Goal: Task Accomplishment & Management: Use online tool/utility

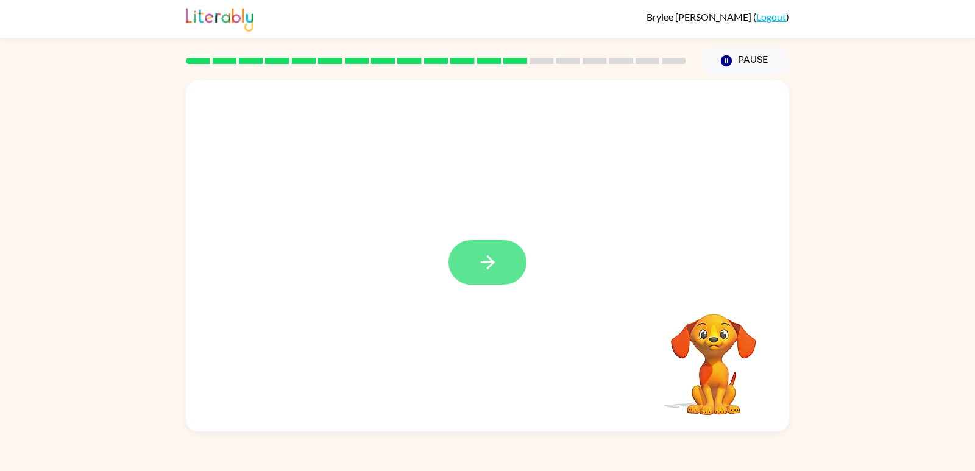
click at [479, 259] on icon "button" at bounding box center [487, 262] width 21 height 21
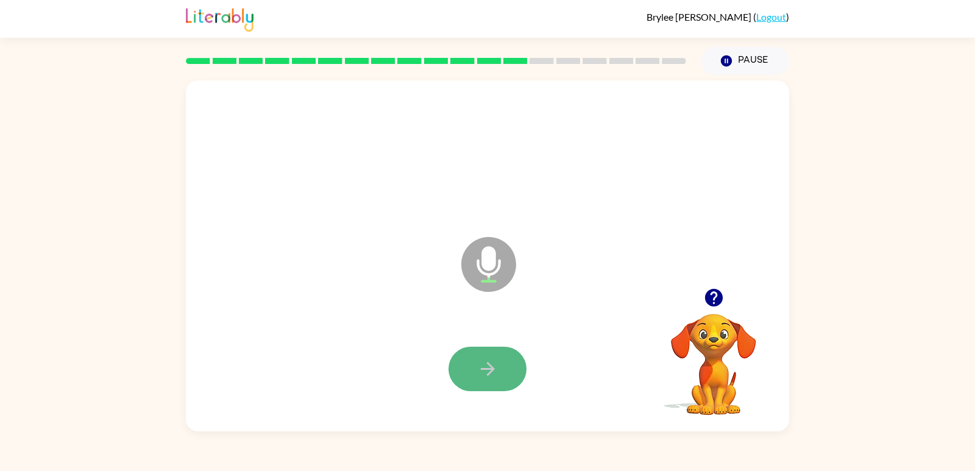
click at [486, 360] on icon "button" at bounding box center [487, 368] width 21 height 21
click at [484, 377] on icon "button" at bounding box center [487, 368] width 21 height 21
click at [484, 378] on icon "button" at bounding box center [487, 368] width 21 height 21
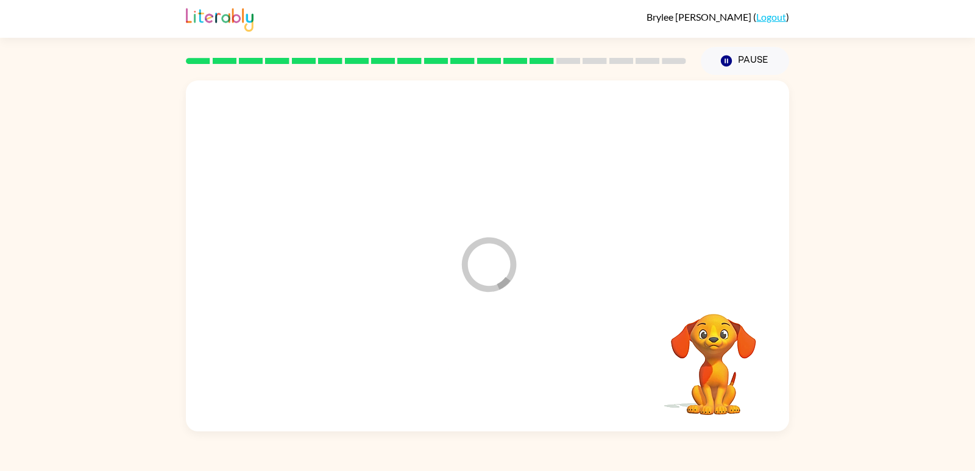
click at [484, 378] on div at bounding box center [487, 369] width 579 height 101
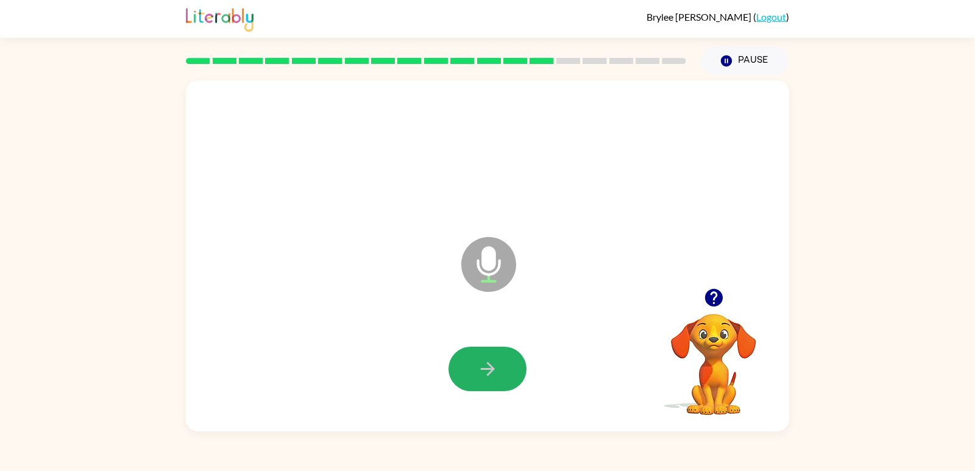
click at [484, 378] on icon "button" at bounding box center [487, 368] width 21 height 21
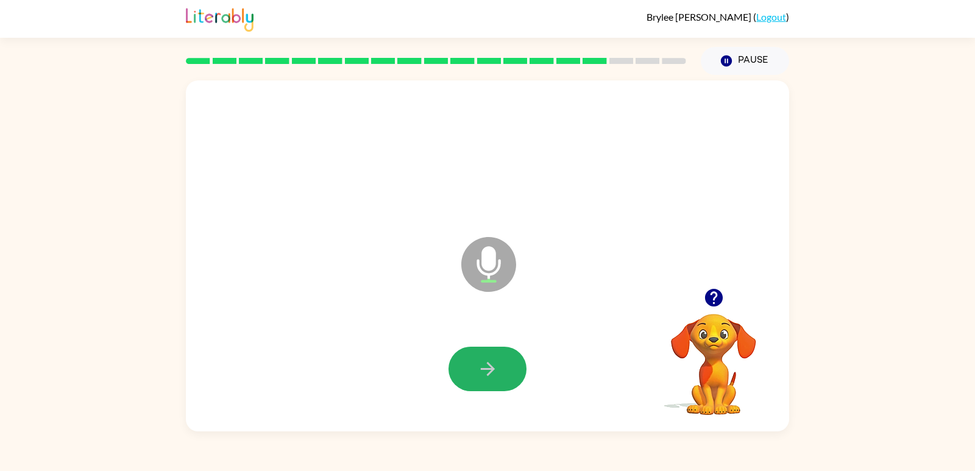
click at [484, 366] on icon "button" at bounding box center [487, 368] width 21 height 21
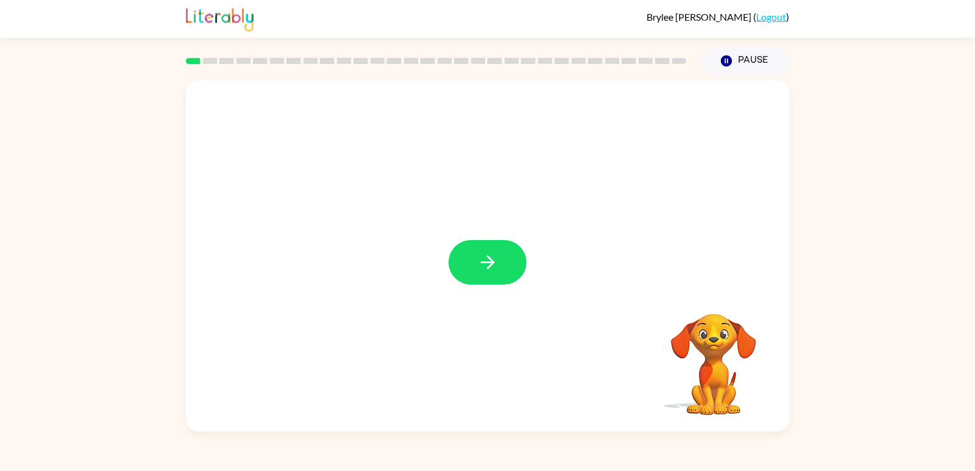
click at [492, 264] on icon "button" at bounding box center [487, 262] width 21 height 21
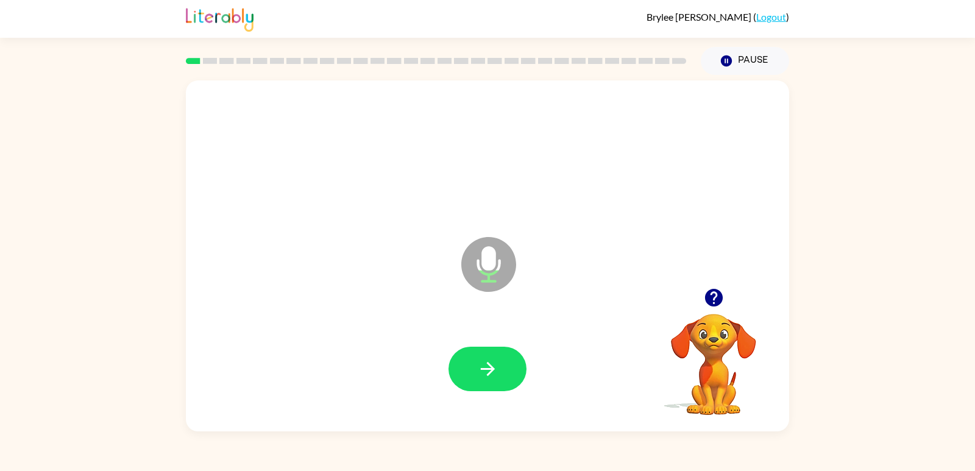
click at [492, 264] on icon "Microphone The Microphone is here when it is your turn to talk" at bounding box center [549, 279] width 183 height 91
click at [481, 366] on icon "button" at bounding box center [487, 368] width 21 height 21
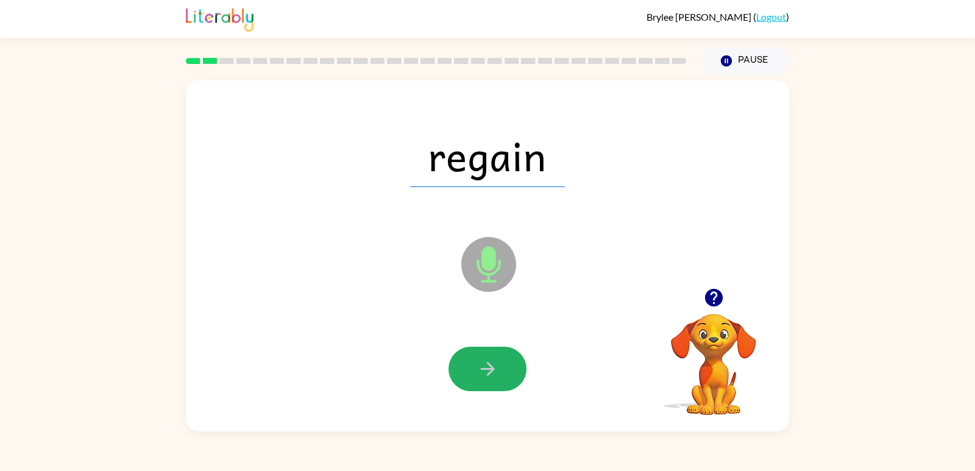
click at [481, 366] on icon "button" at bounding box center [487, 368] width 21 height 21
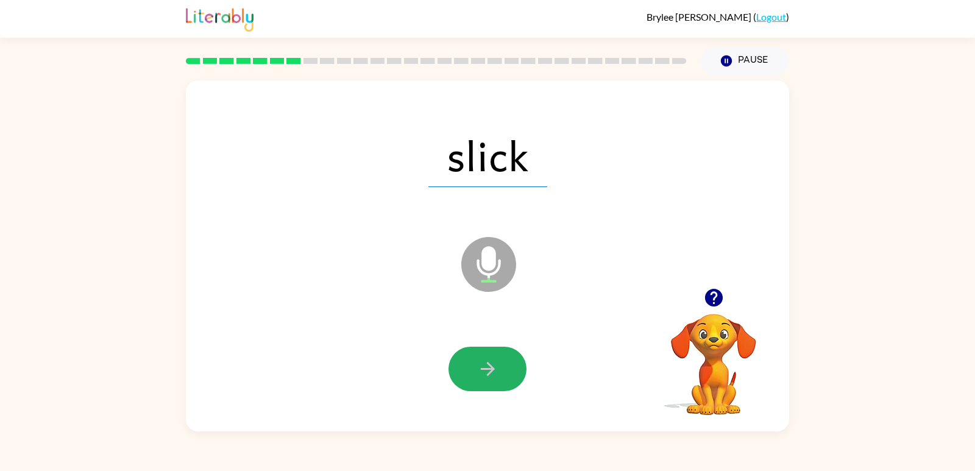
click at [481, 366] on icon "button" at bounding box center [487, 368] width 21 height 21
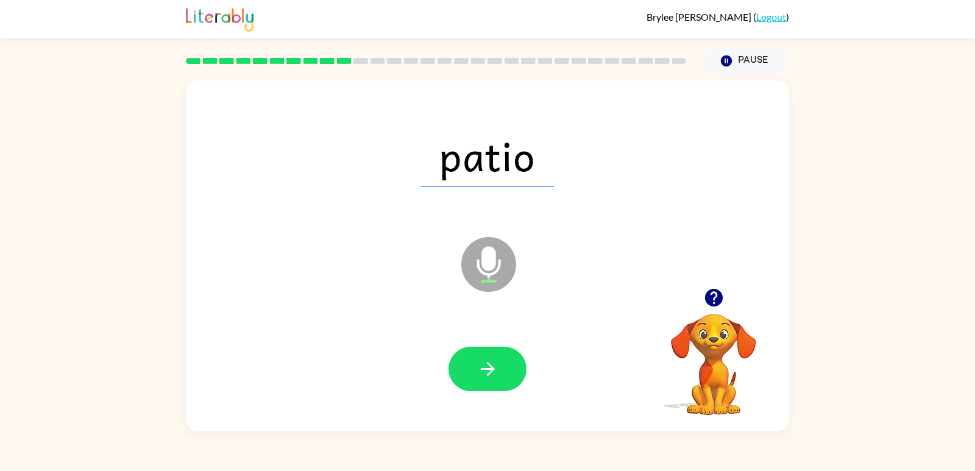
click at [481, 366] on icon "button" at bounding box center [487, 368] width 21 height 21
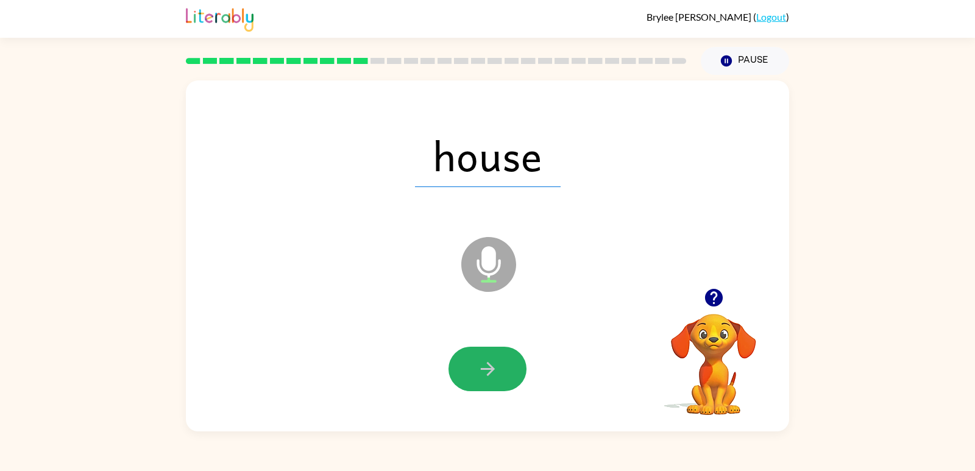
click at [481, 366] on icon "button" at bounding box center [487, 368] width 21 height 21
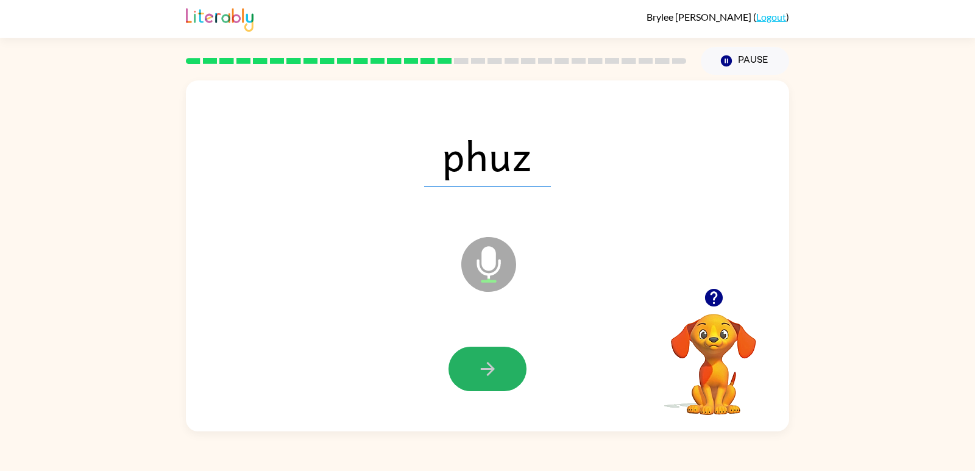
click at [481, 366] on icon "button" at bounding box center [487, 368] width 21 height 21
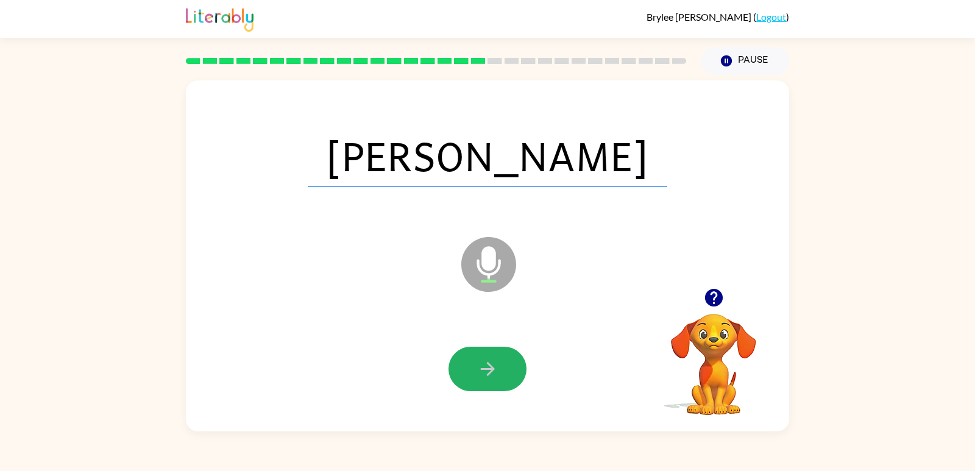
click at [481, 366] on icon "button" at bounding box center [487, 368] width 21 height 21
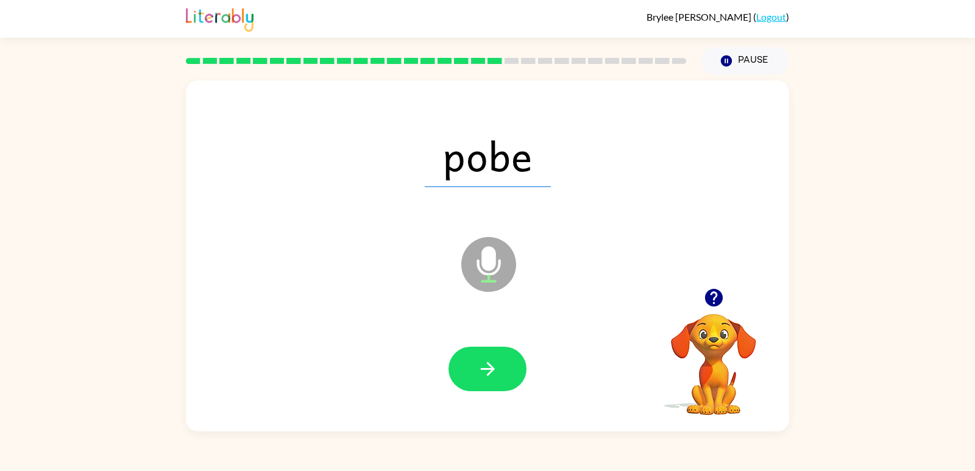
click at [481, 366] on icon "button" at bounding box center [487, 368] width 21 height 21
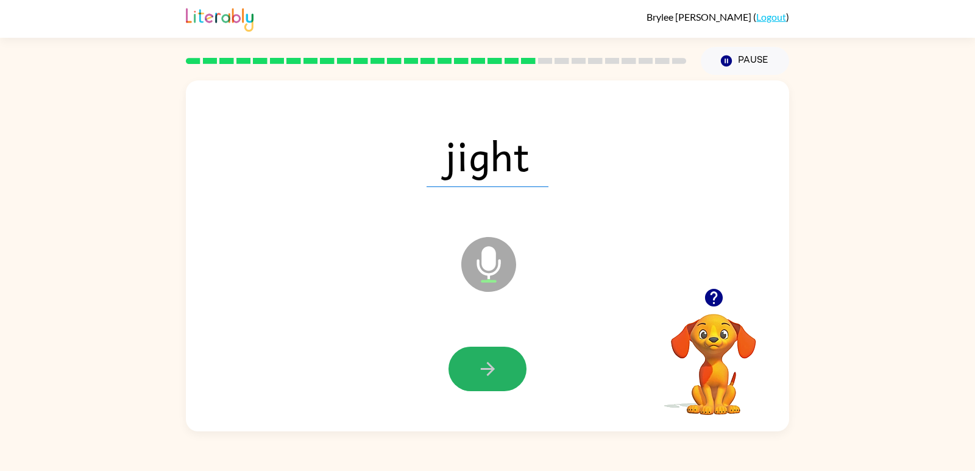
click at [481, 366] on icon "button" at bounding box center [487, 368] width 21 height 21
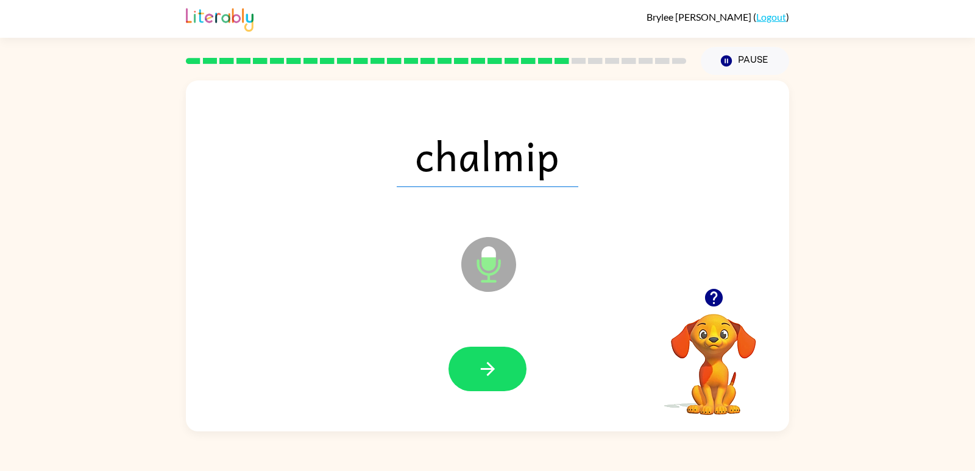
click at [481, 366] on icon "button" at bounding box center [487, 368] width 21 height 21
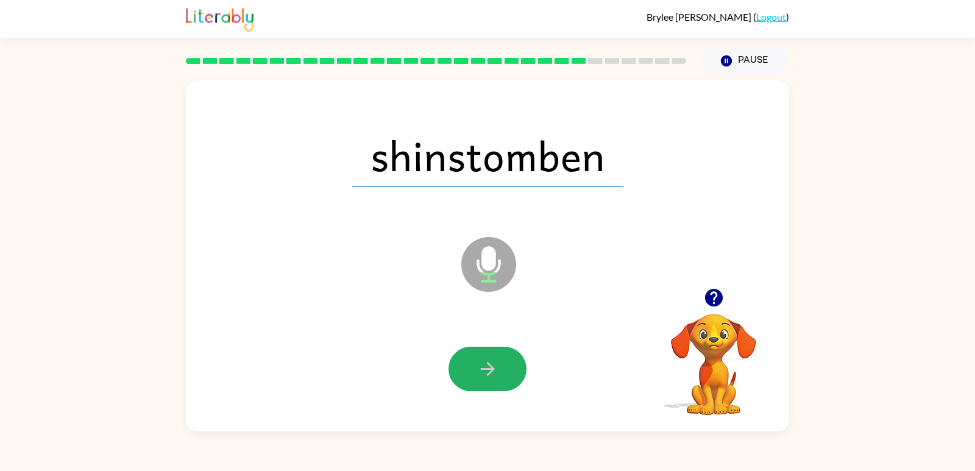
click at [481, 366] on icon "button" at bounding box center [487, 368] width 21 height 21
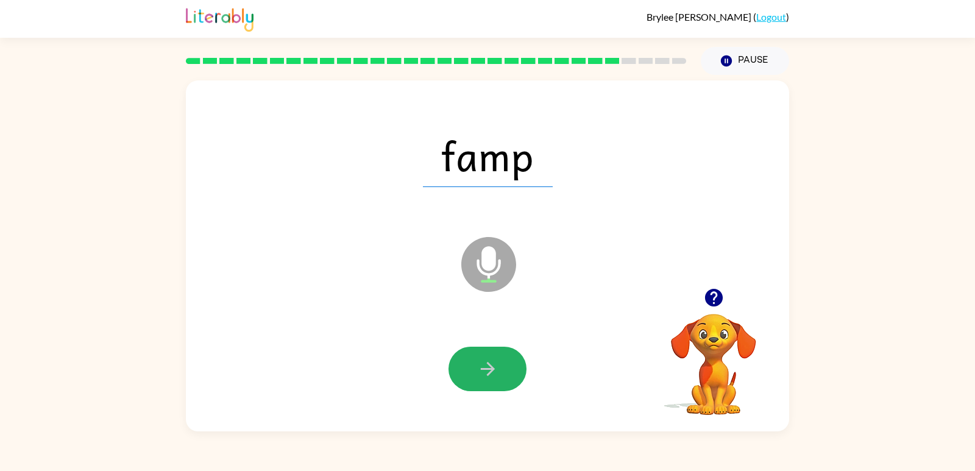
click at [481, 366] on icon "button" at bounding box center [487, 368] width 21 height 21
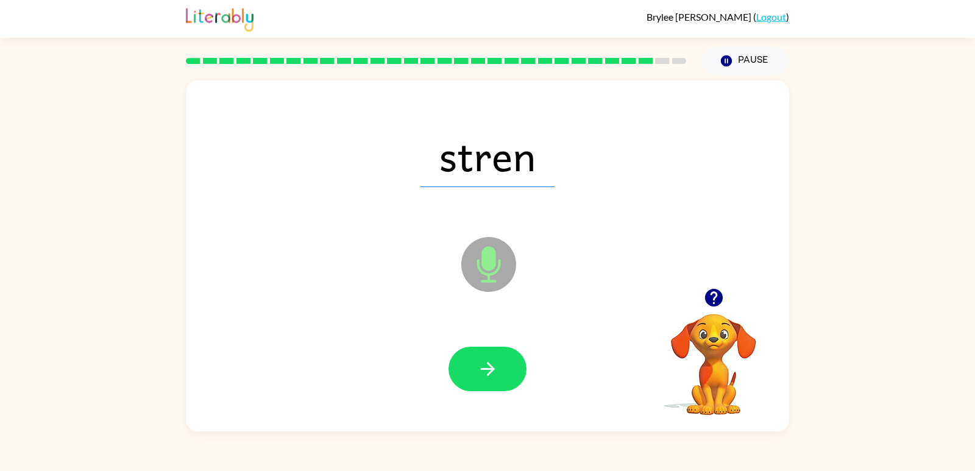
click at [481, 366] on icon "button" at bounding box center [487, 368] width 21 height 21
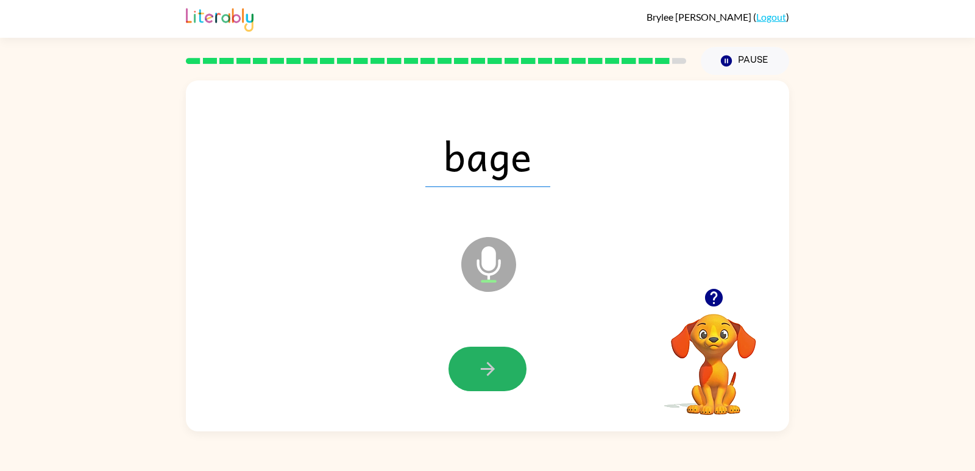
click at [481, 366] on icon "button" at bounding box center [487, 368] width 21 height 21
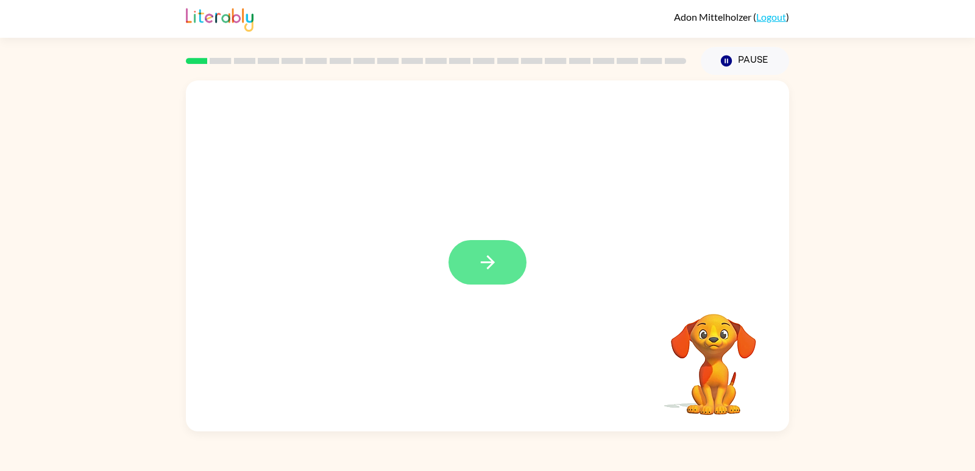
click at [480, 252] on icon "button" at bounding box center [487, 262] width 21 height 21
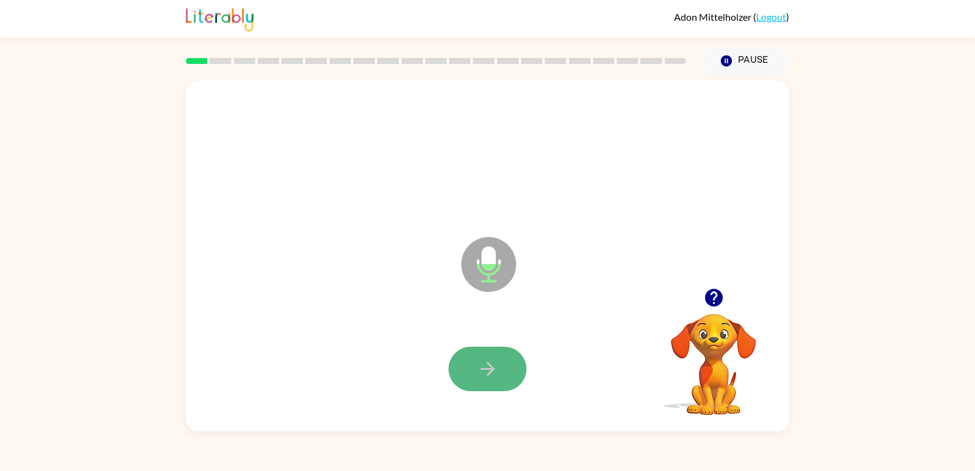
click at [503, 354] on button "button" at bounding box center [487, 369] width 78 height 44
click at [503, 369] on button "button" at bounding box center [487, 369] width 78 height 44
drag, startPoint x: 510, startPoint y: 370, endPoint x: 486, endPoint y: 372, distance: 23.8
click at [486, 372] on icon "button" at bounding box center [487, 368] width 21 height 21
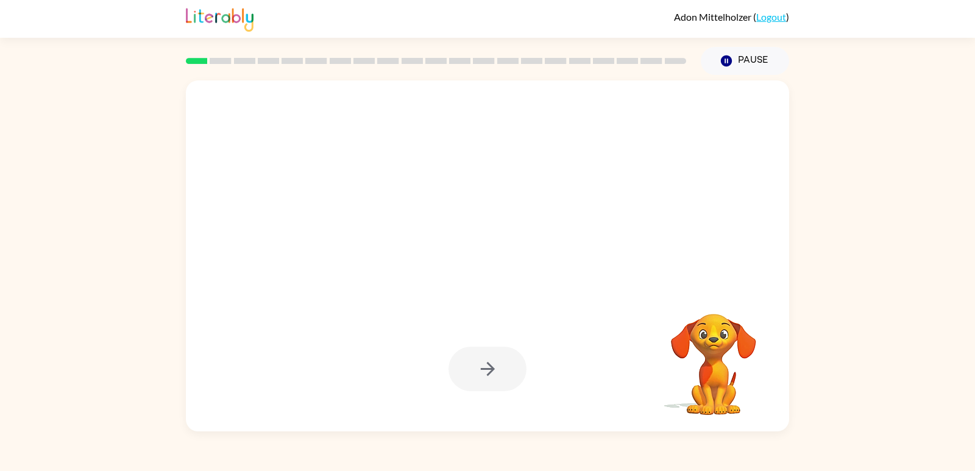
click at [492, 372] on div at bounding box center [487, 369] width 78 height 44
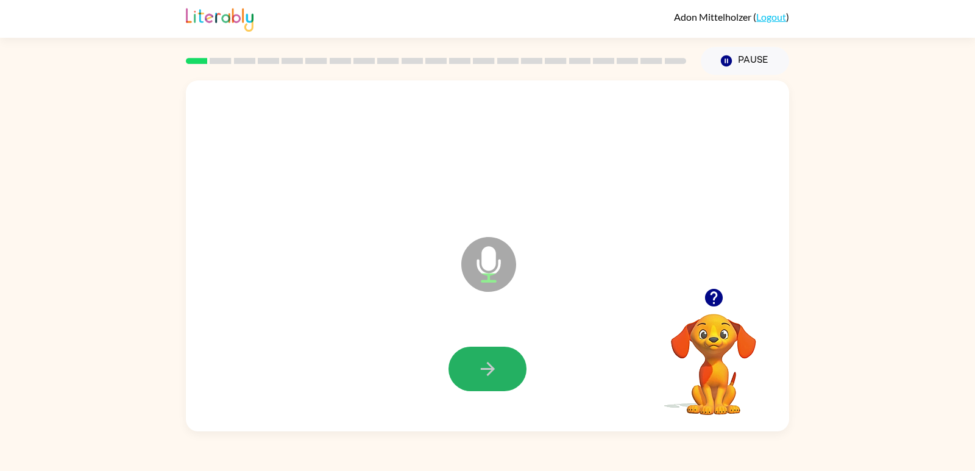
click at [492, 372] on icon "button" at bounding box center [487, 368] width 21 height 21
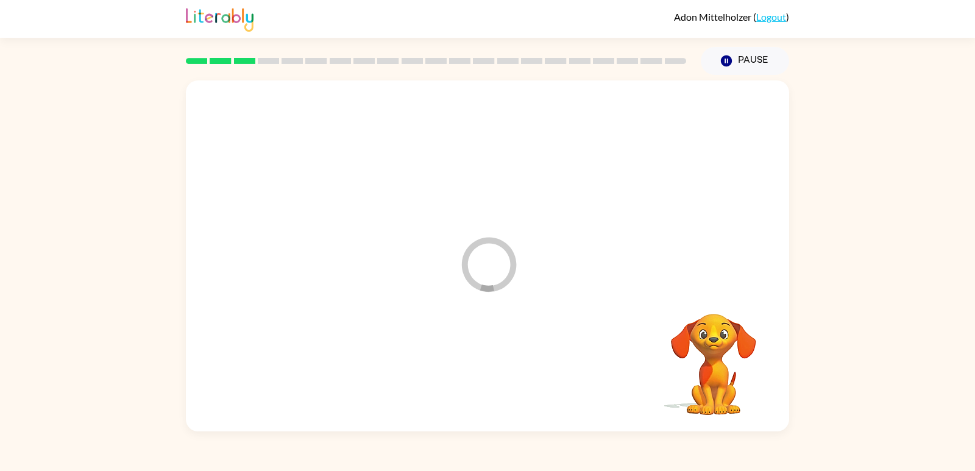
click at [492, 372] on div at bounding box center [487, 369] width 579 height 101
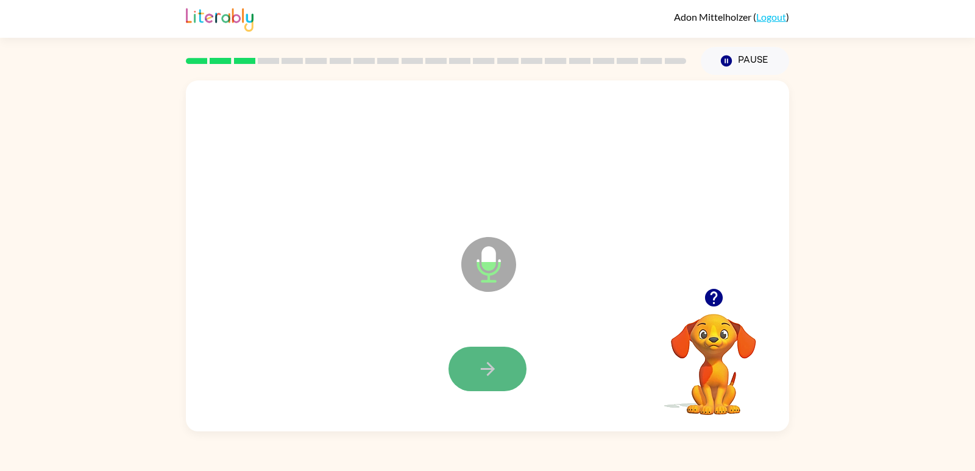
click at [504, 356] on button "button" at bounding box center [487, 369] width 78 height 44
click at [484, 377] on icon "button" at bounding box center [487, 368] width 21 height 21
click at [482, 381] on button "button" at bounding box center [487, 369] width 78 height 44
click at [459, 367] on button "button" at bounding box center [487, 369] width 78 height 44
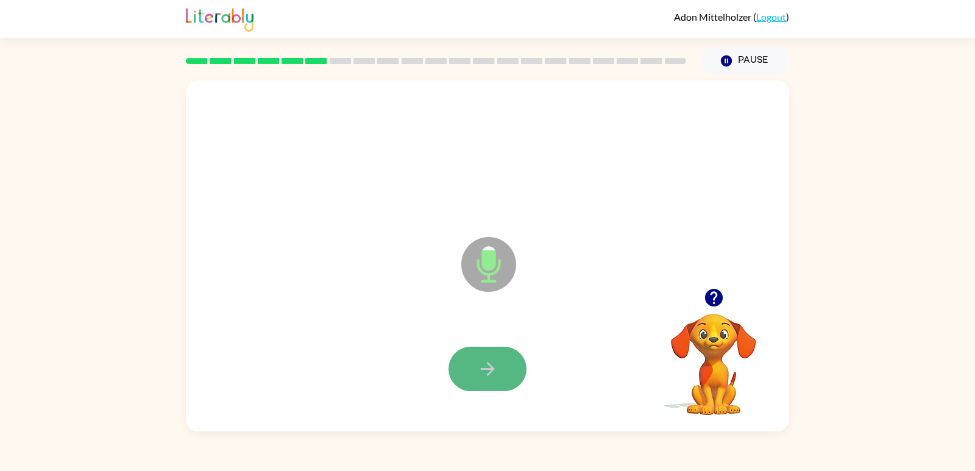
click at [462, 369] on button "button" at bounding box center [487, 369] width 78 height 44
click at [481, 350] on button "button" at bounding box center [487, 369] width 78 height 44
click at [476, 354] on div at bounding box center [487, 369] width 78 height 44
click at [476, 354] on button "button" at bounding box center [487, 369] width 78 height 44
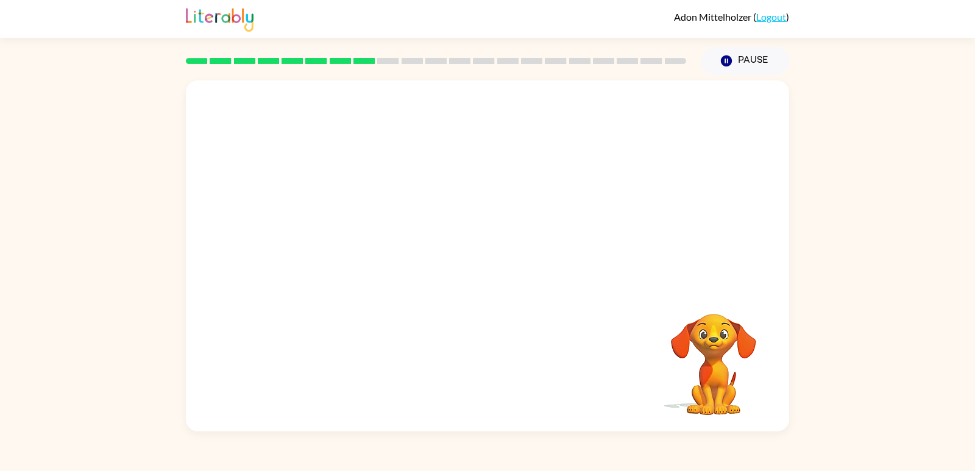
click at [474, 355] on div at bounding box center [487, 369] width 579 height 101
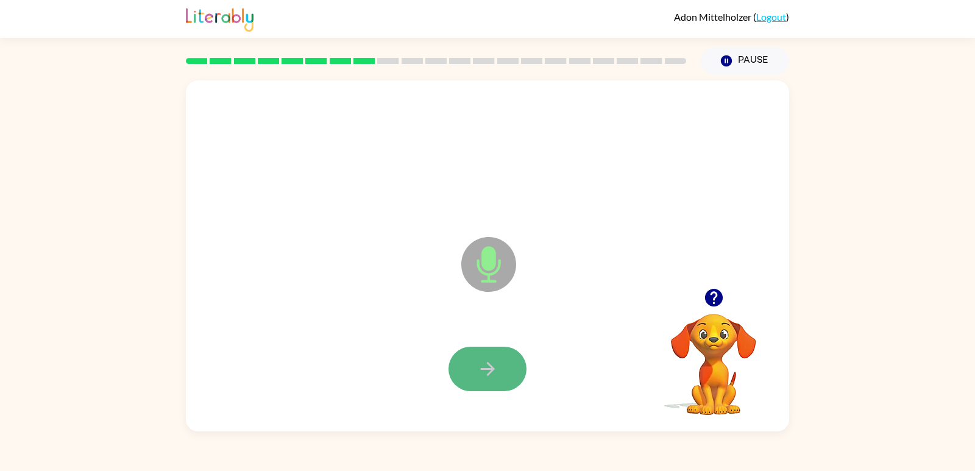
click at [476, 353] on button "button" at bounding box center [487, 369] width 78 height 44
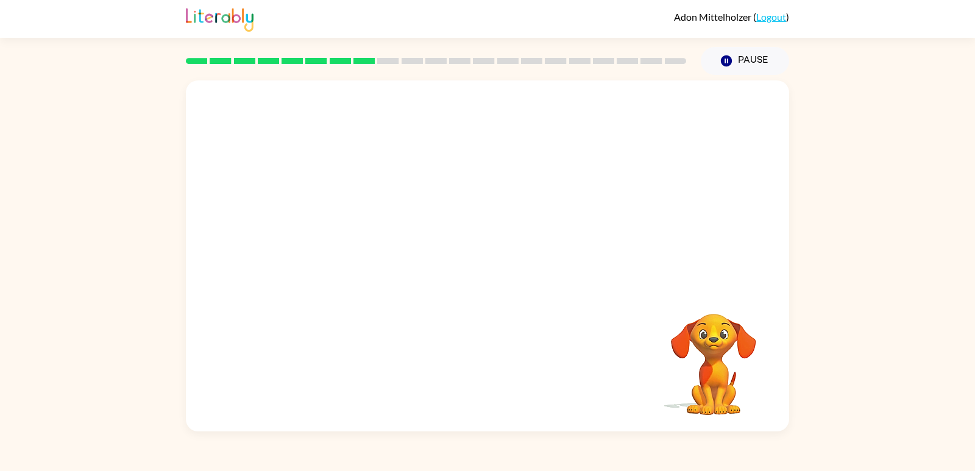
click at [656, 387] on video "Your browser must support playing .mp4 files to use Literably. Please try using…" at bounding box center [714, 356] width 122 height 122
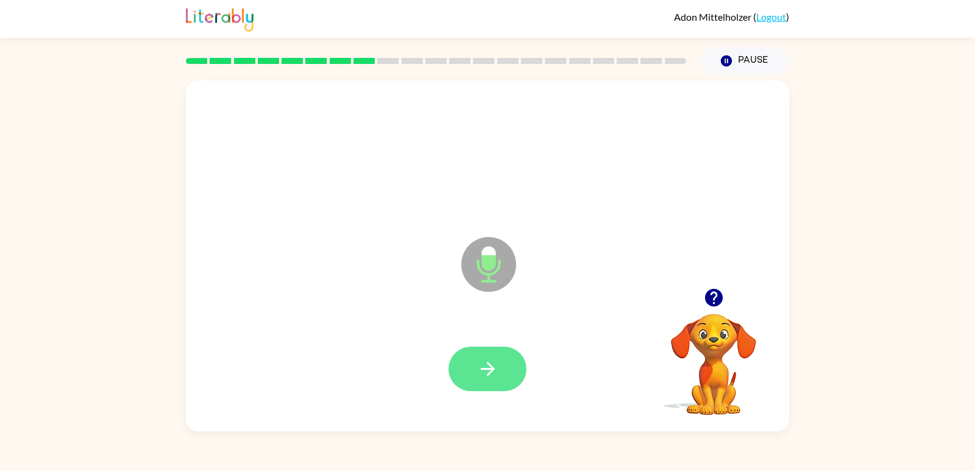
click at [512, 366] on button "button" at bounding box center [487, 369] width 78 height 44
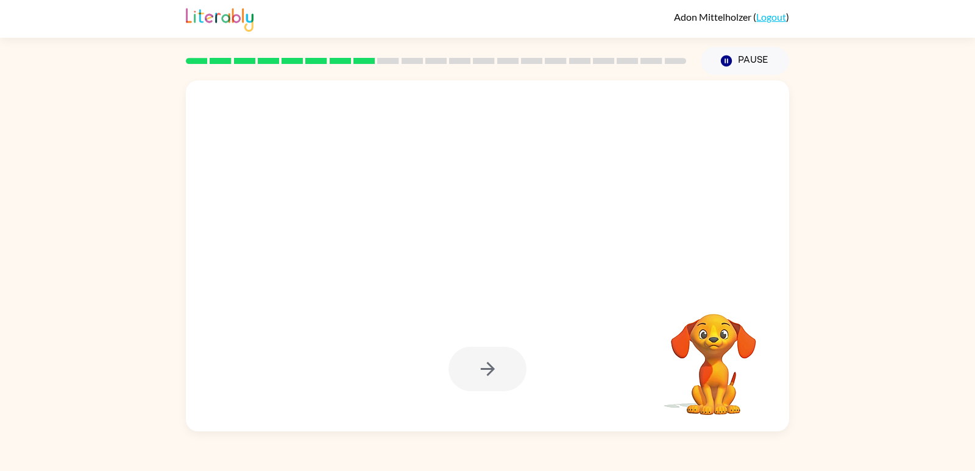
click at [495, 373] on div at bounding box center [487, 369] width 78 height 44
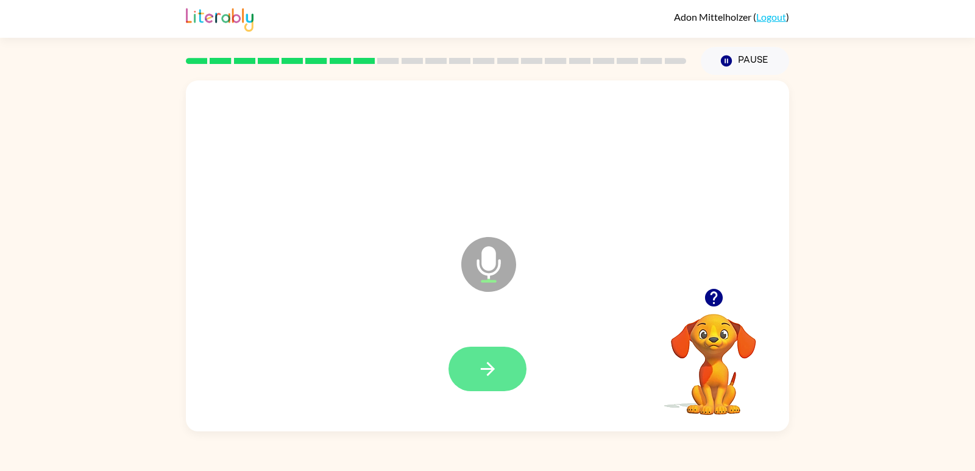
click at [495, 373] on icon "button" at bounding box center [487, 368] width 21 height 21
click at [494, 374] on icon "button" at bounding box center [487, 368] width 21 height 21
click at [497, 377] on icon "button" at bounding box center [487, 368] width 21 height 21
click at [486, 365] on icon "button" at bounding box center [487, 368] width 21 height 21
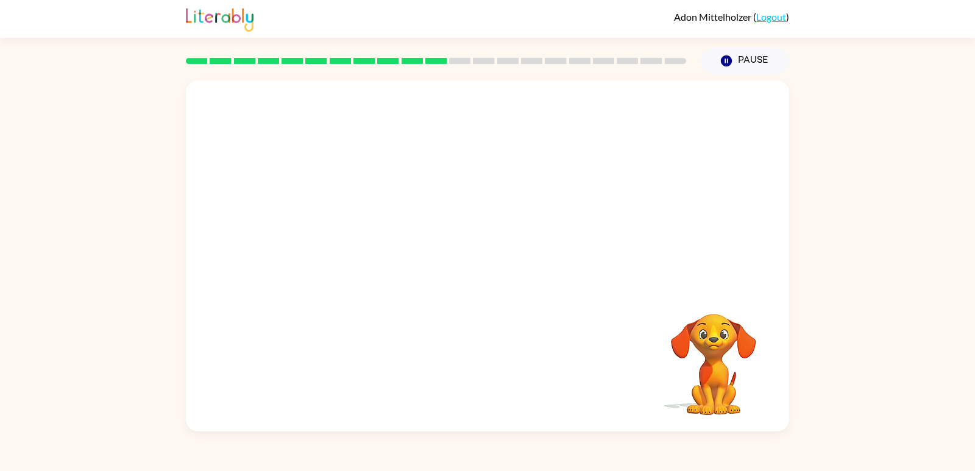
click at [486, 365] on div at bounding box center [487, 369] width 579 height 101
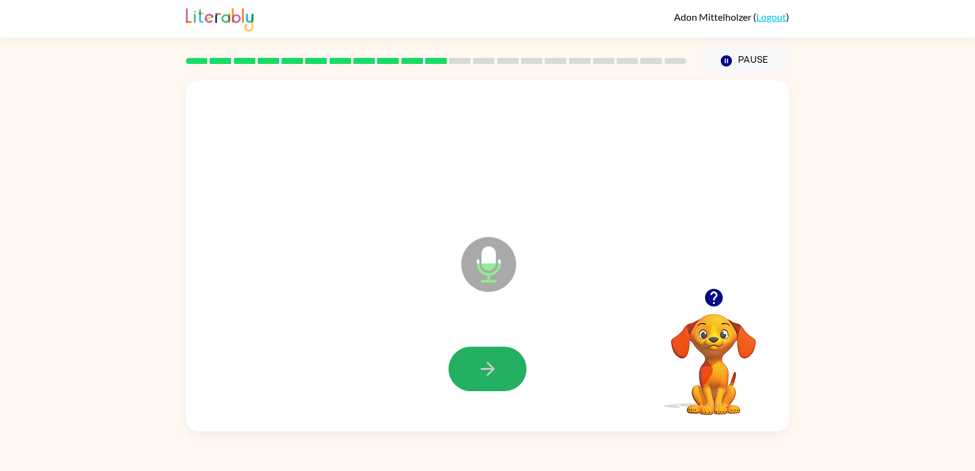
click at [486, 365] on icon "button" at bounding box center [487, 368] width 21 height 21
click at [489, 368] on icon "button" at bounding box center [487, 368] width 21 height 21
click at [490, 368] on icon "button" at bounding box center [487, 368] width 21 height 21
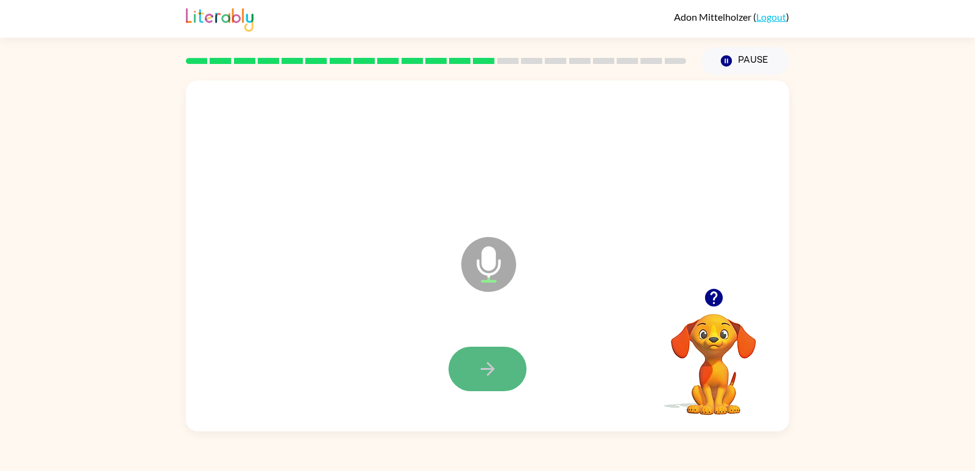
click at [491, 374] on icon "button" at bounding box center [487, 368] width 21 height 21
click at [489, 373] on icon "button" at bounding box center [487, 369] width 14 height 14
click at [461, 372] on button "button" at bounding box center [487, 369] width 78 height 44
click at [461, 356] on button "button" at bounding box center [487, 369] width 78 height 44
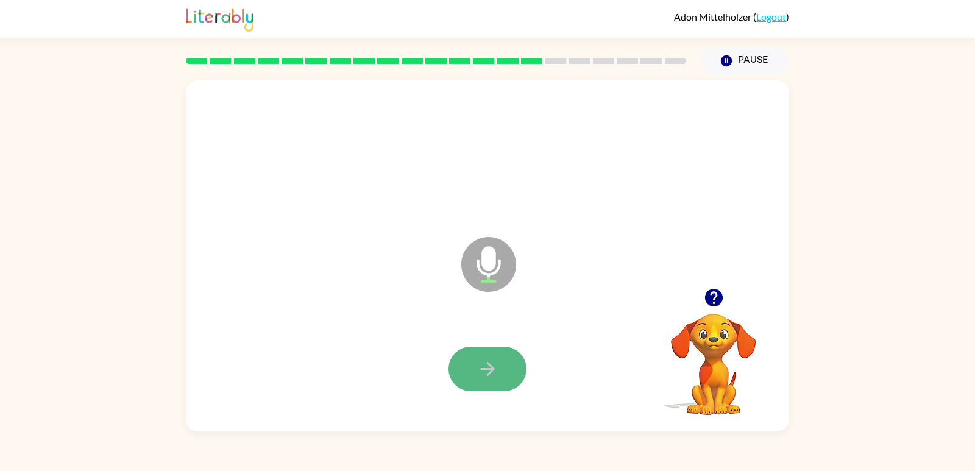
click at [469, 361] on button "button" at bounding box center [487, 369] width 78 height 44
click at [467, 361] on button "button" at bounding box center [487, 369] width 78 height 44
drag, startPoint x: 462, startPoint y: 359, endPoint x: 462, endPoint y: 366, distance: 6.7
click at [462, 366] on button "button" at bounding box center [487, 369] width 78 height 44
click at [462, 366] on div at bounding box center [487, 369] width 78 height 44
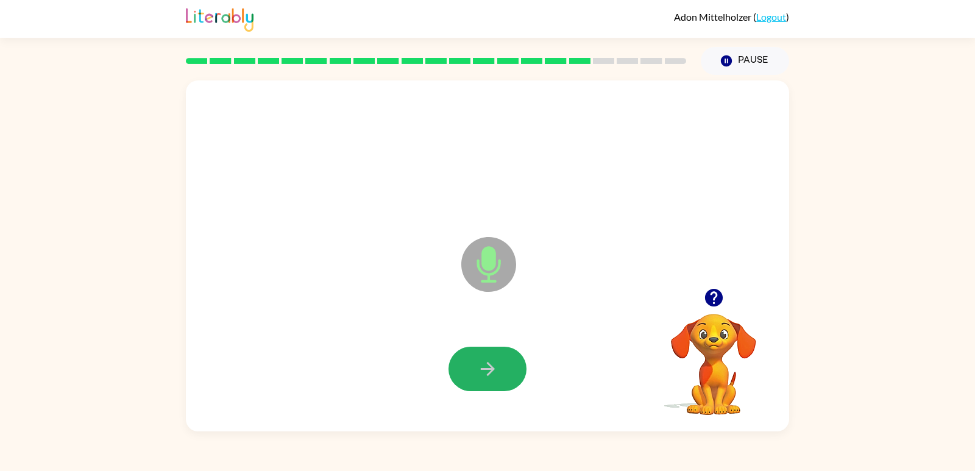
click at [472, 369] on button "button" at bounding box center [487, 369] width 78 height 44
click at [474, 374] on button "button" at bounding box center [487, 369] width 78 height 44
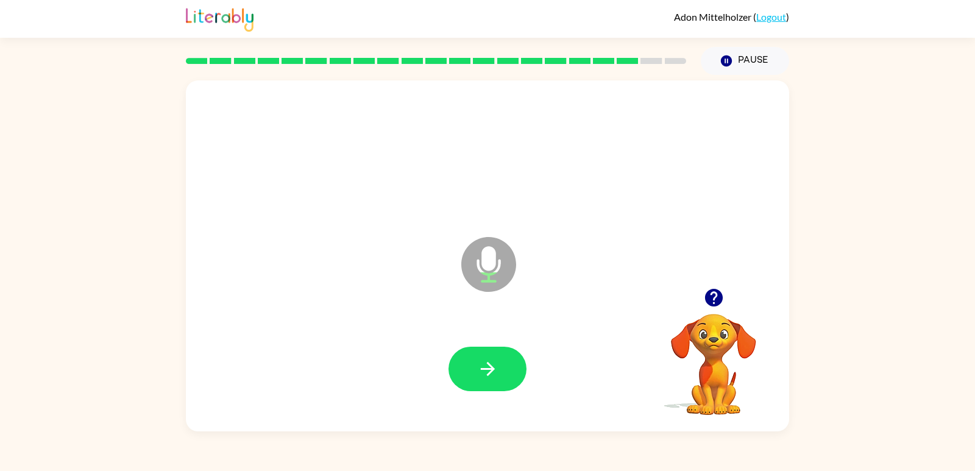
click at [474, 374] on button "button" at bounding box center [487, 369] width 78 height 44
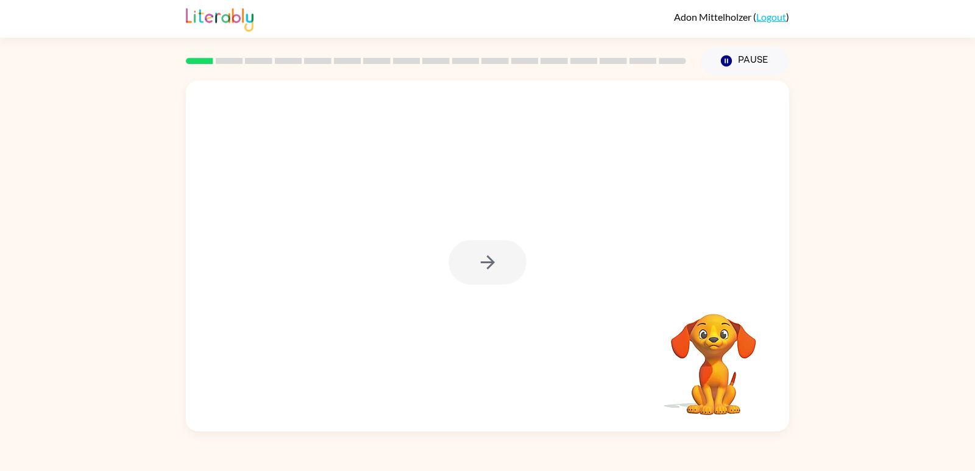
click at [465, 253] on div at bounding box center [487, 262] width 78 height 44
click at [465, 253] on button "button" at bounding box center [487, 262] width 78 height 44
click at [465, 253] on div at bounding box center [458, 234] width 520 height 44
click at [470, 357] on div at bounding box center [487, 369] width 579 height 101
click at [468, 352] on div at bounding box center [487, 369] width 579 height 101
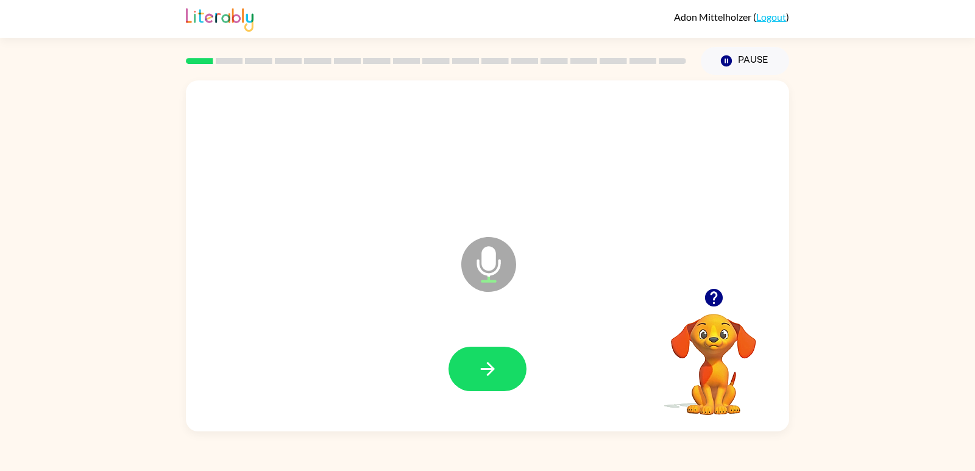
click at [472, 349] on button "button" at bounding box center [487, 369] width 78 height 44
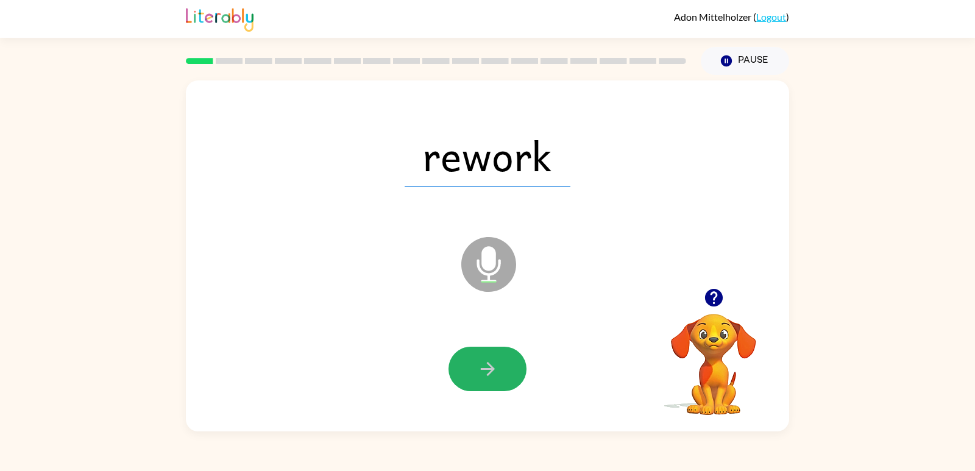
drag, startPoint x: 474, startPoint y: 364, endPoint x: 476, endPoint y: 370, distance: 6.4
click at [476, 370] on button "button" at bounding box center [487, 369] width 78 height 44
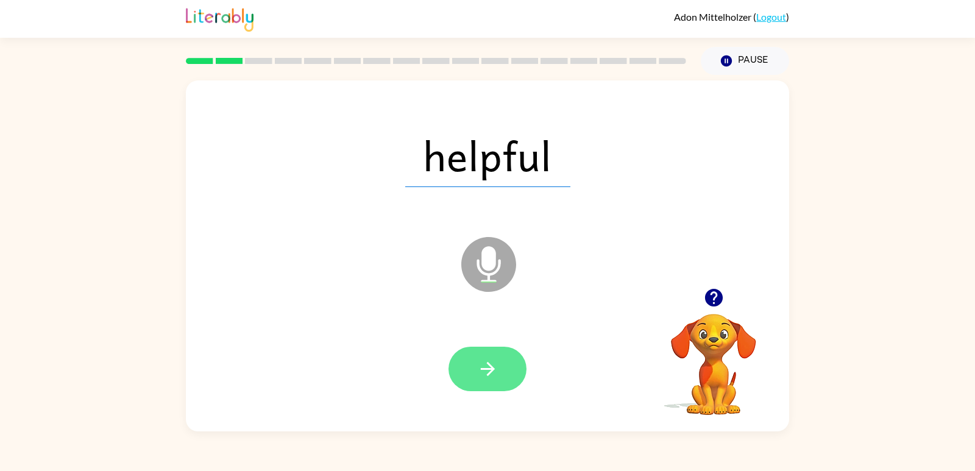
click at [481, 364] on icon "button" at bounding box center [487, 368] width 21 height 21
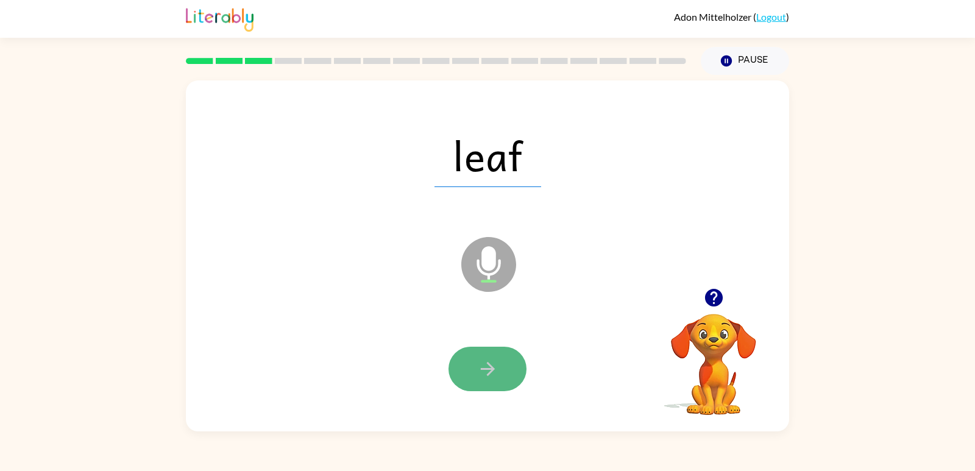
click at [478, 358] on icon "button" at bounding box center [487, 368] width 21 height 21
click at [476, 356] on button "button" at bounding box center [487, 369] width 78 height 44
click at [472, 351] on button "button" at bounding box center [487, 369] width 78 height 44
click at [468, 348] on button "button" at bounding box center [487, 369] width 78 height 44
click at [472, 349] on button "button" at bounding box center [487, 369] width 78 height 44
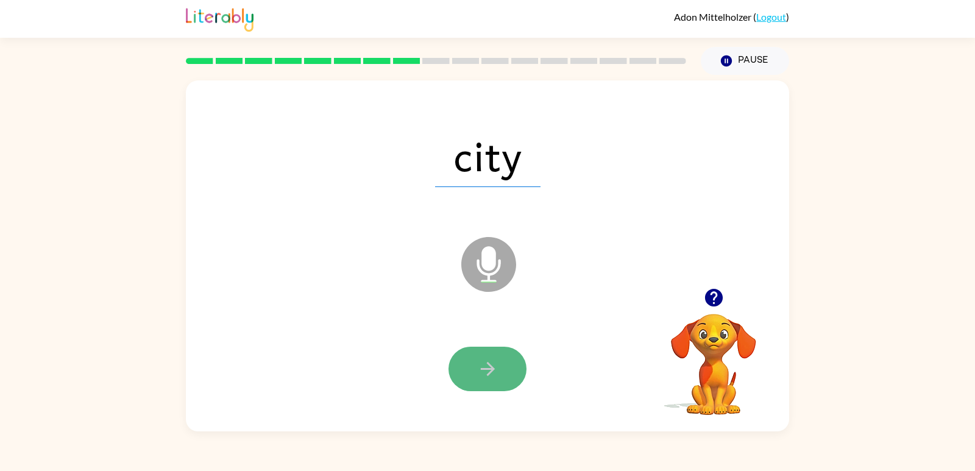
click at [469, 350] on button "button" at bounding box center [487, 369] width 78 height 44
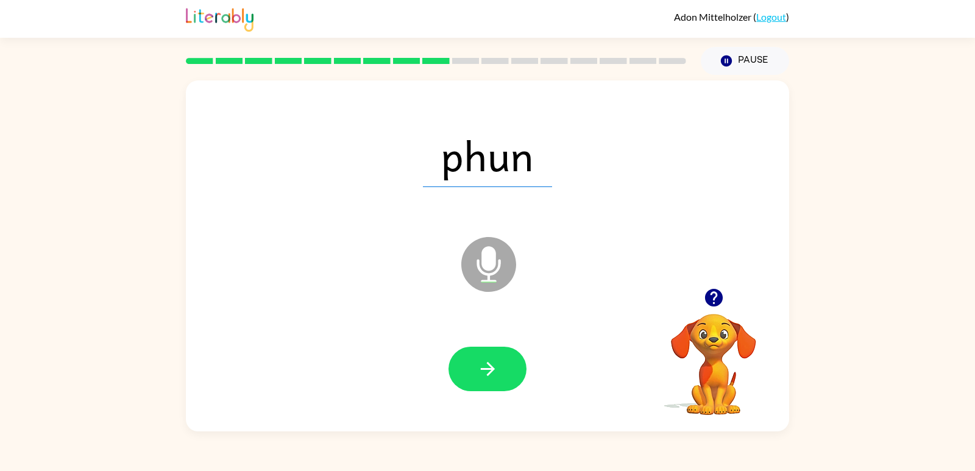
click at [469, 350] on button "button" at bounding box center [487, 369] width 78 height 44
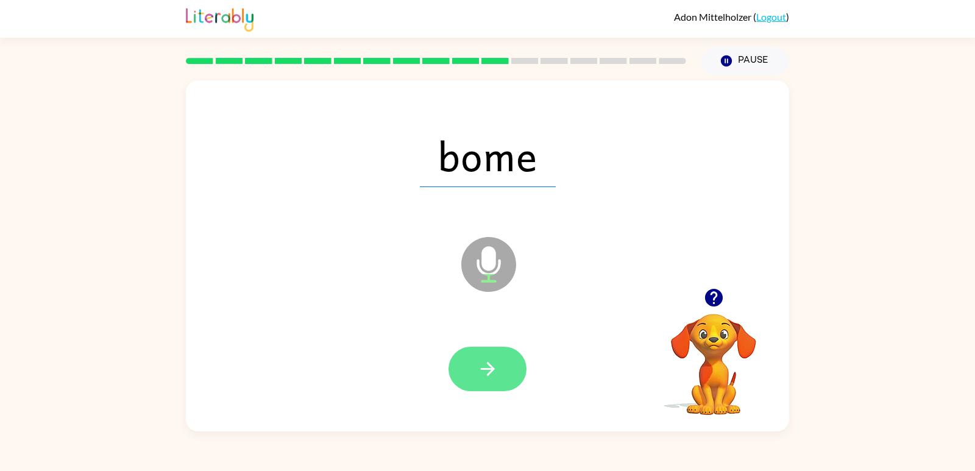
click at [465, 352] on button "button" at bounding box center [487, 369] width 78 height 44
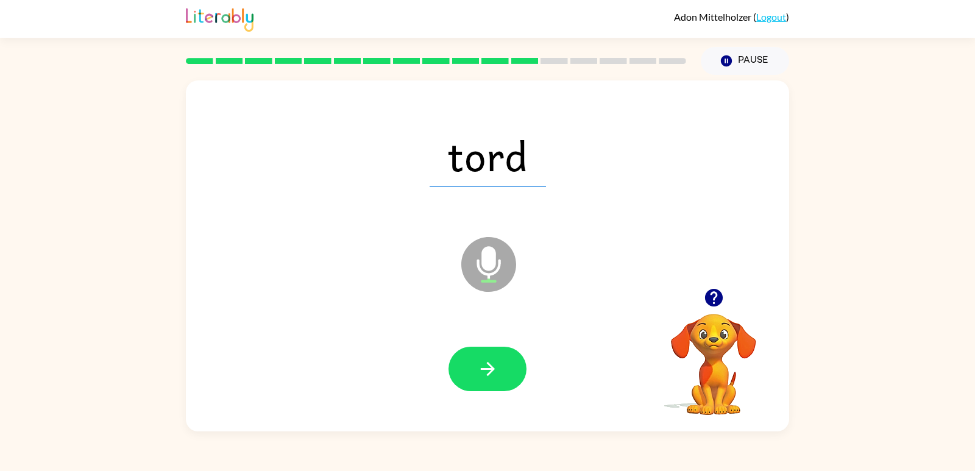
click at [465, 352] on button "button" at bounding box center [487, 369] width 78 height 44
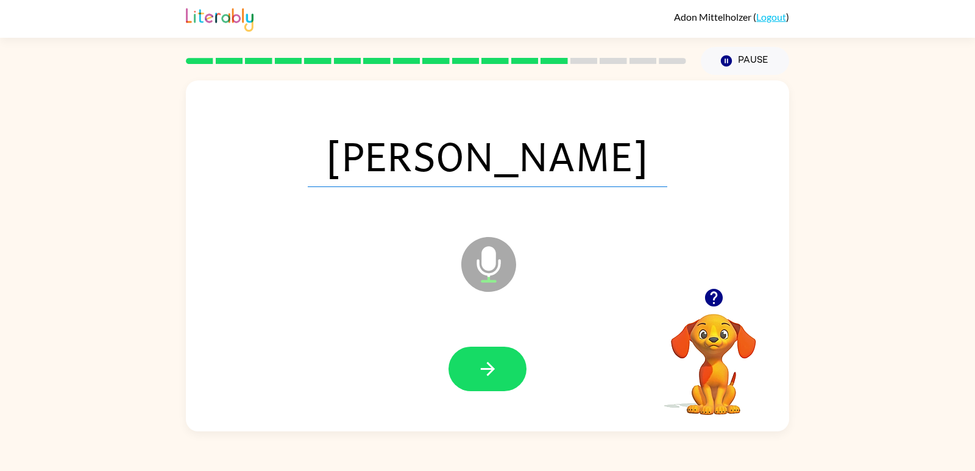
click at [467, 352] on button "button" at bounding box center [487, 369] width 78 height 44
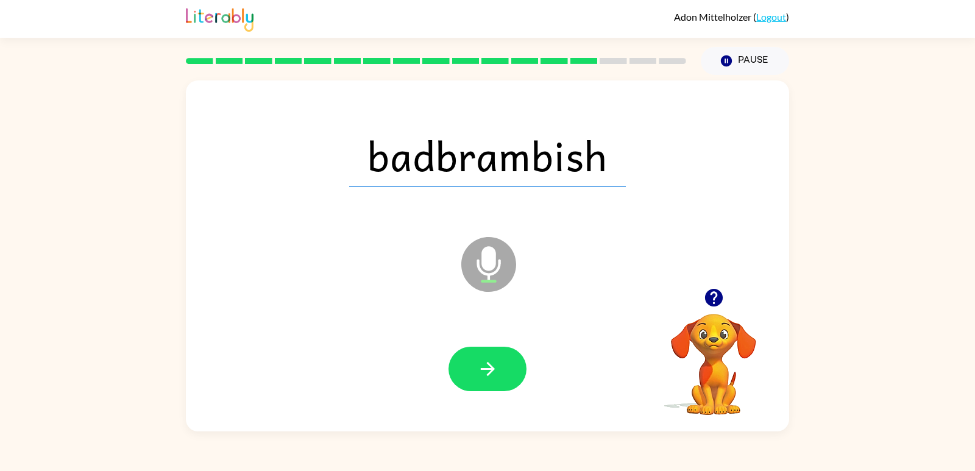
click at [467, 352] on button "button" at bounding box center [487, 369] width 78 height 44
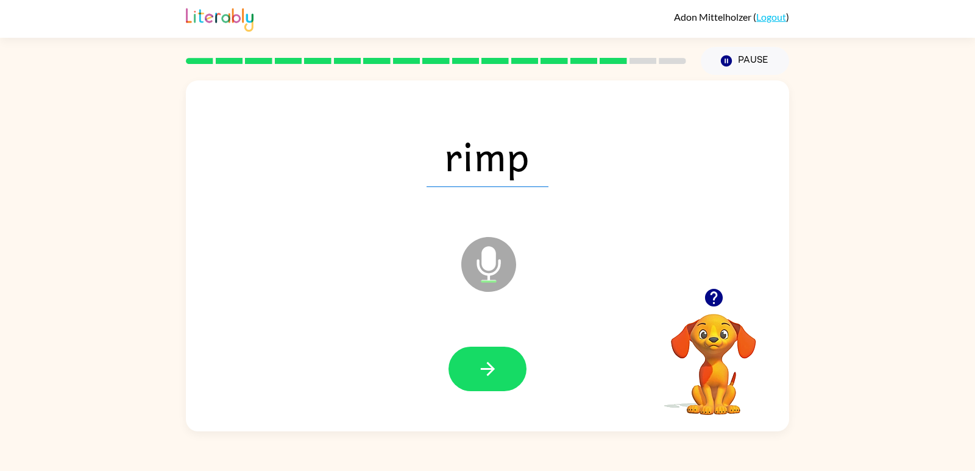
click at [467, 352] on button "button" at bounding box center [487, 369] width 78 height 44
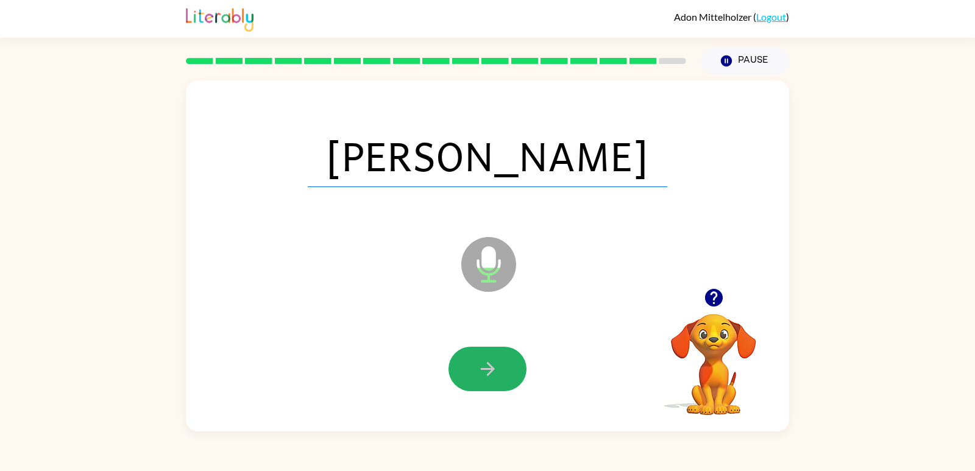
click at [469, 356] on button "button" at bounding box center [487, 369] width 78 height 44
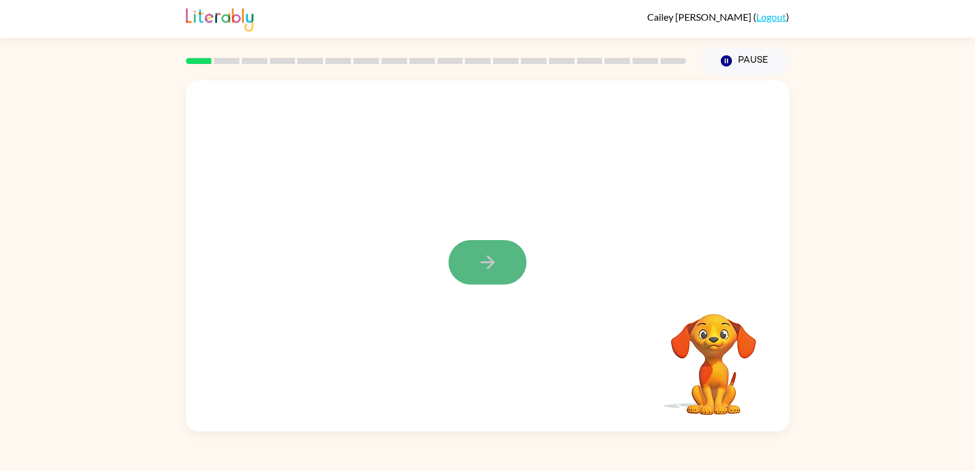
click at [495, 265] on icon "button" at bounding box center [487, 262] width 21 height 21
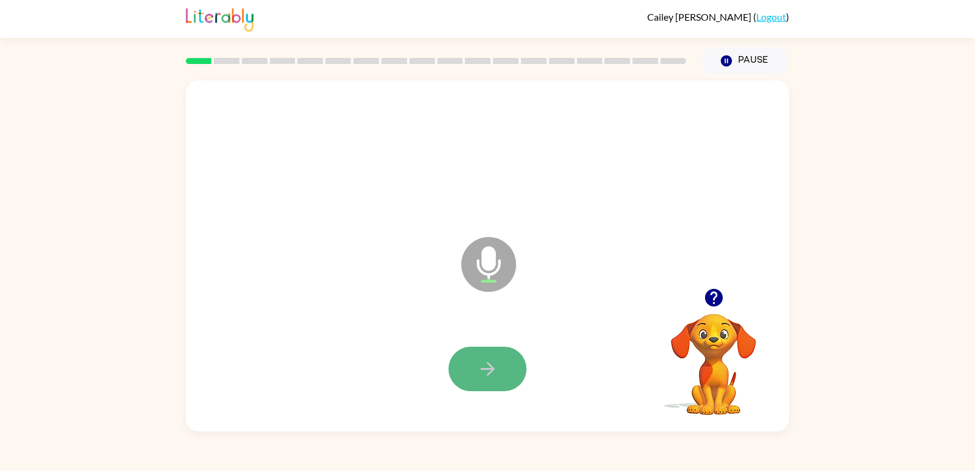
click at [511, 366] on button "button" at bounding box center [487, 369] width 78 height 44
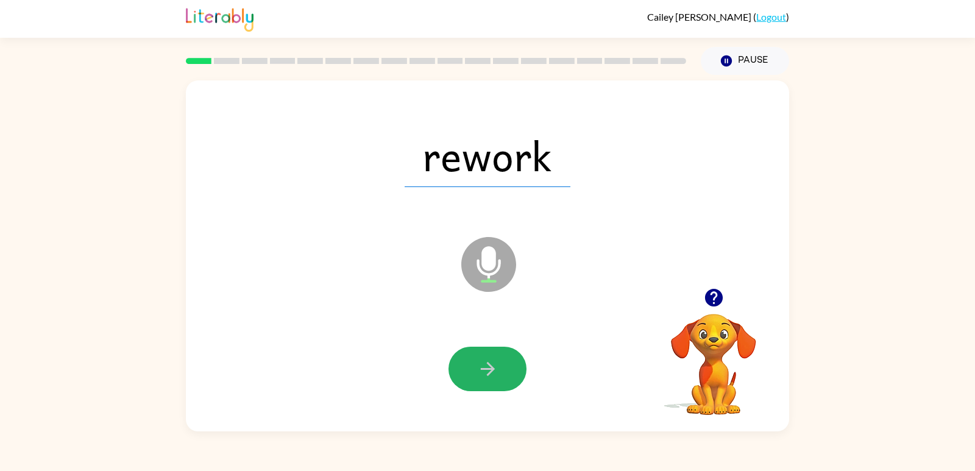
click at [511, 366] on button "button" at bounding box center [487, 369] width 78 height 44
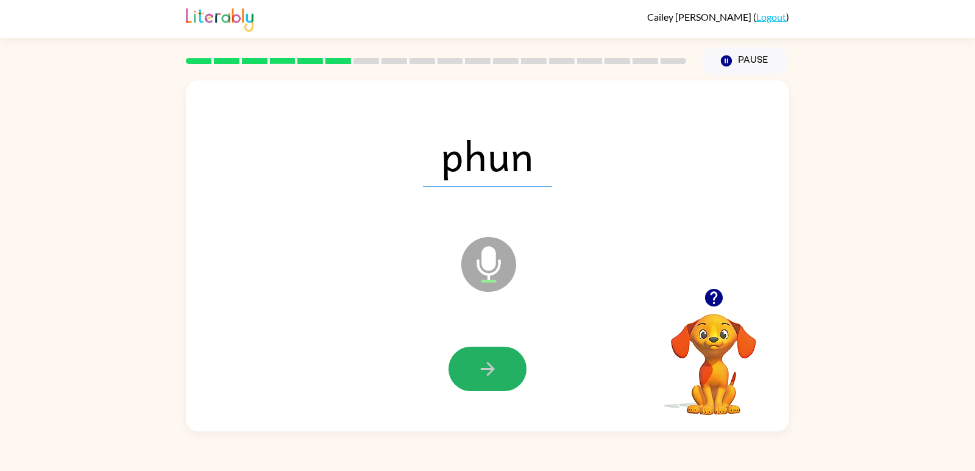
click at [511, 366] on button "button" at bounding box center [487, 369] width 78 height 44
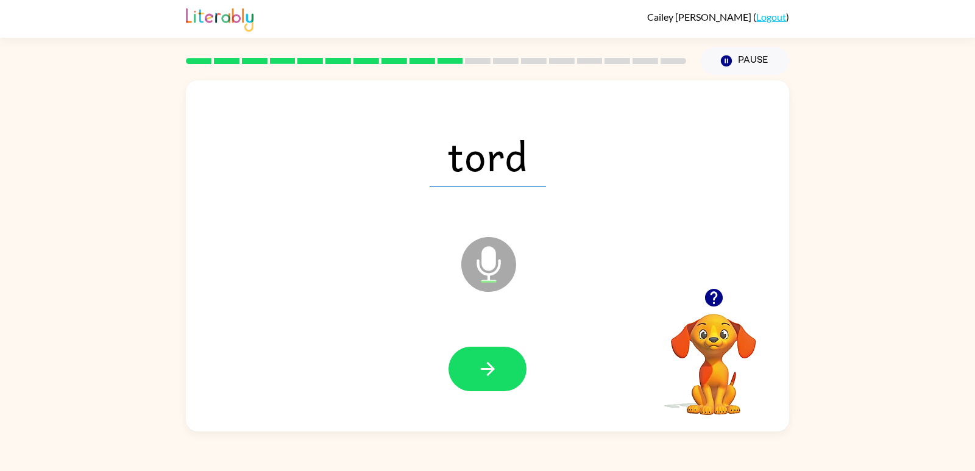
click at [511, 366] on button "button" at bounding box center [487, 369] width 78 height 44
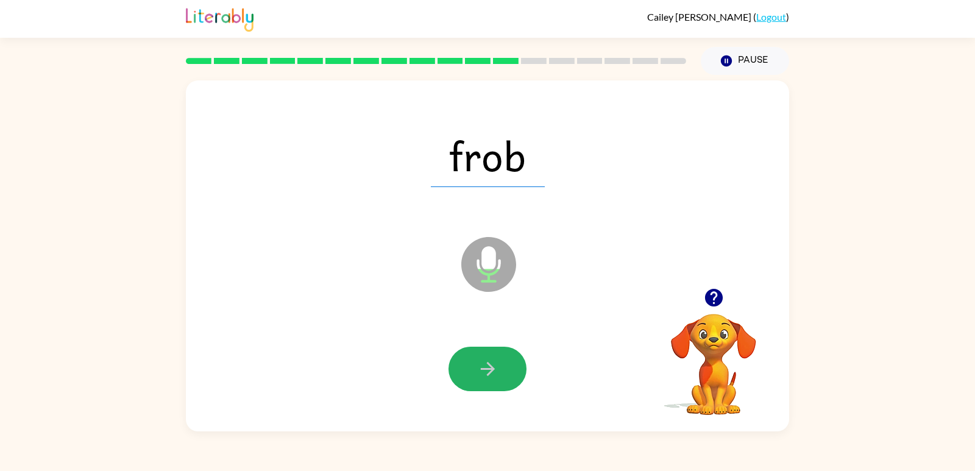
click at [511, 366] on button "button" at bounding box center [487, 369] width 78 height 44
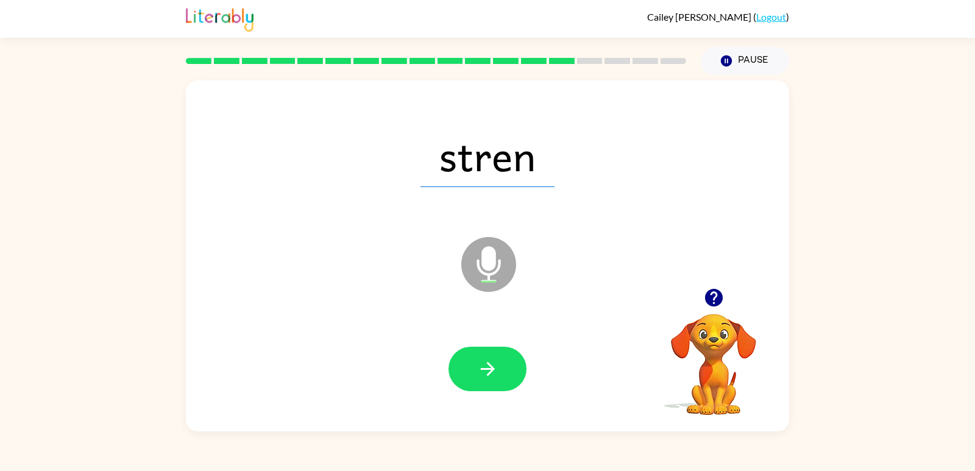
click at [511, 366] on button "button" at bounding box center [487, 369] width 78 height 44
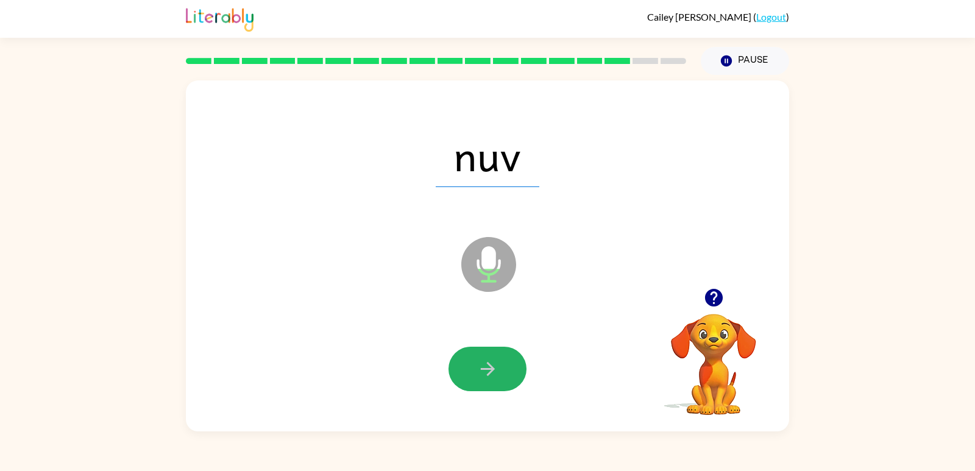
click at [511, 366] on button "button" at bounding box center [487, 369] width 78 height 44
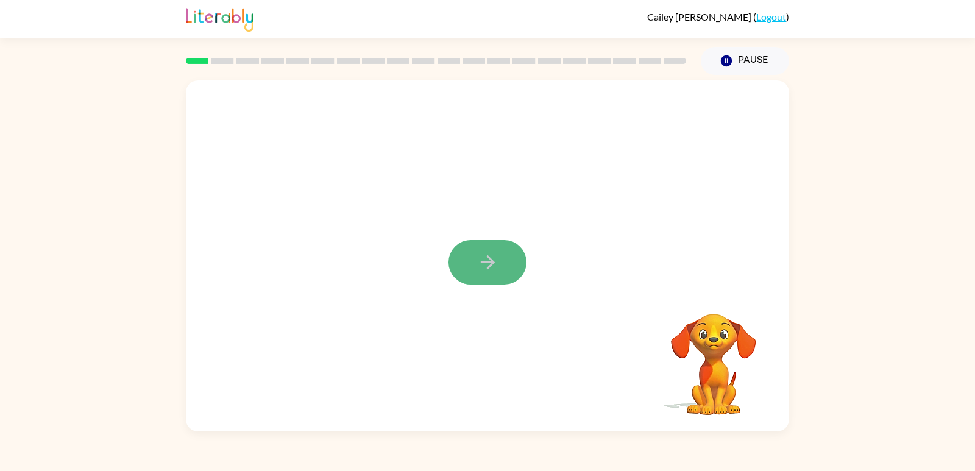
click at [478, 248] on button "button" at bounding box center [487, 262] width 78 height 44
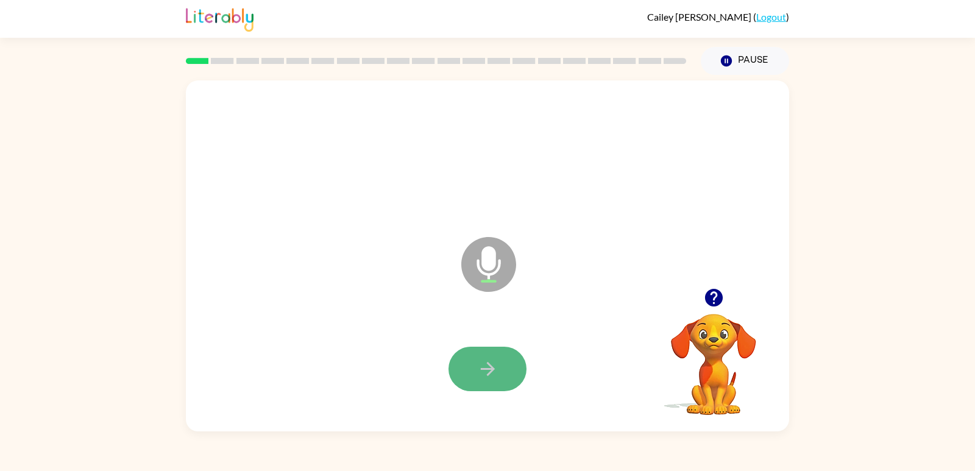
click at [498, 377] on icon "button" at bounding box center [487, 368] width 21 height 21
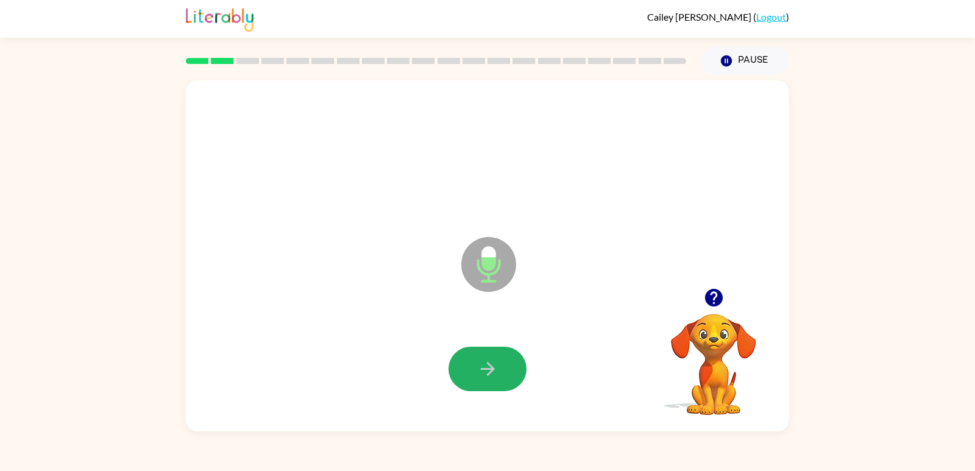
click at [498, 377] on icon "button" at bounding box center [487, 368] width 21 height 21
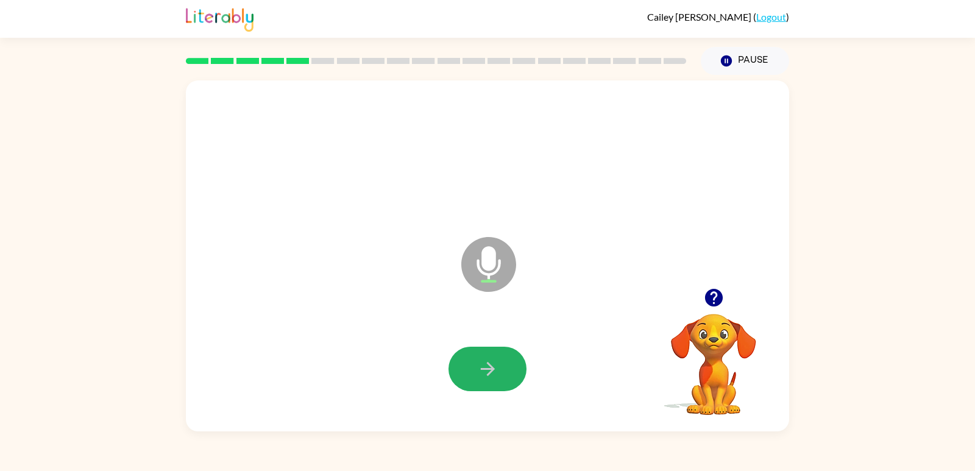
click at [498, 377] on icon "button" at bounding box center [487, 368] width 21 height 21
click at [498, 378] on button "button" at bounding box center [487, 369] width 78 height 44
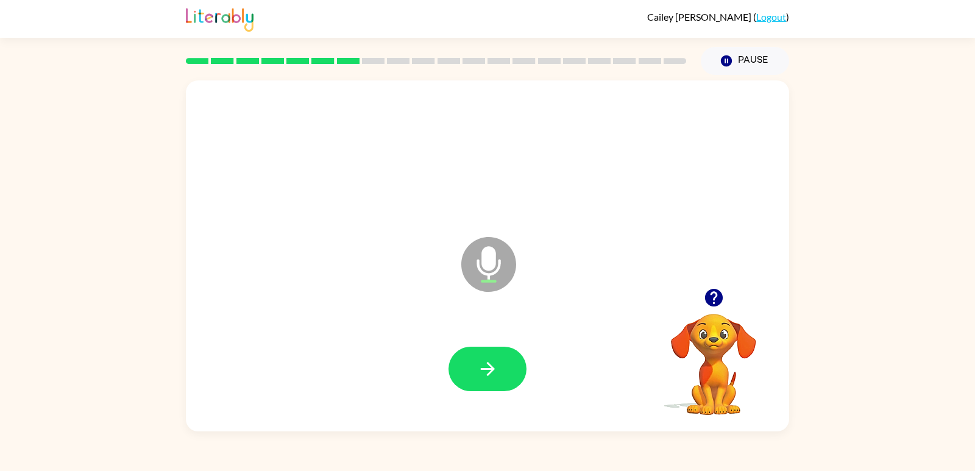
click at [498, 378] on button "button" at bounding box center [487, 369] width 78 height 44
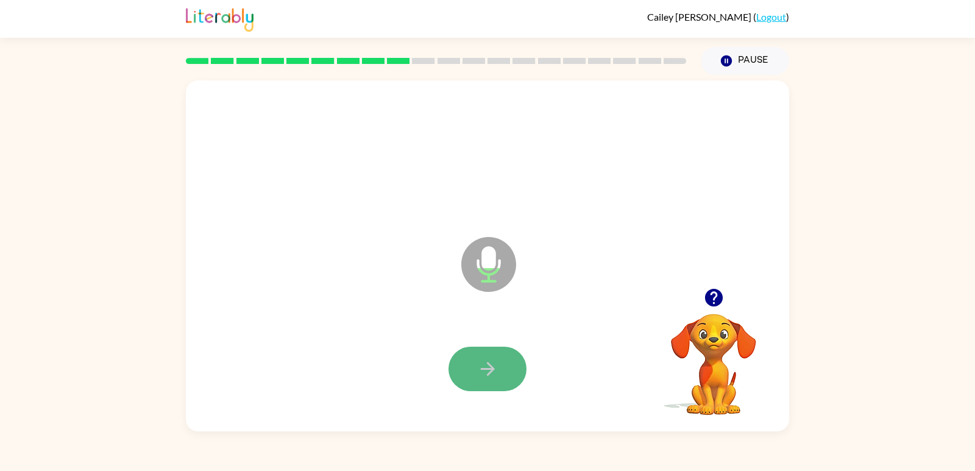
click at [477, 369] on icon "button" at bounding box center [487, 368] width 21 height 21
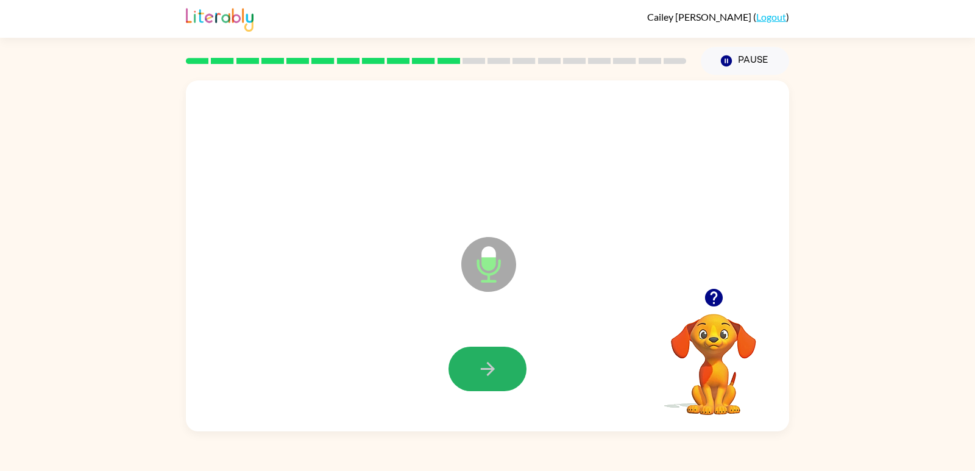
click at [486, 380] on icon "button" at bounding box center [487, 368] width 21 height 21
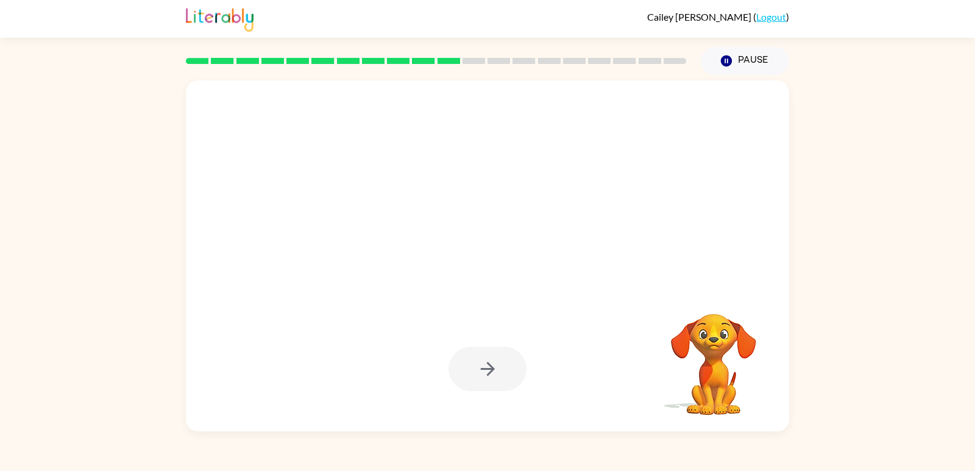
click at [489, 366] on div at bounding box center [487, 369] width 78 height 44
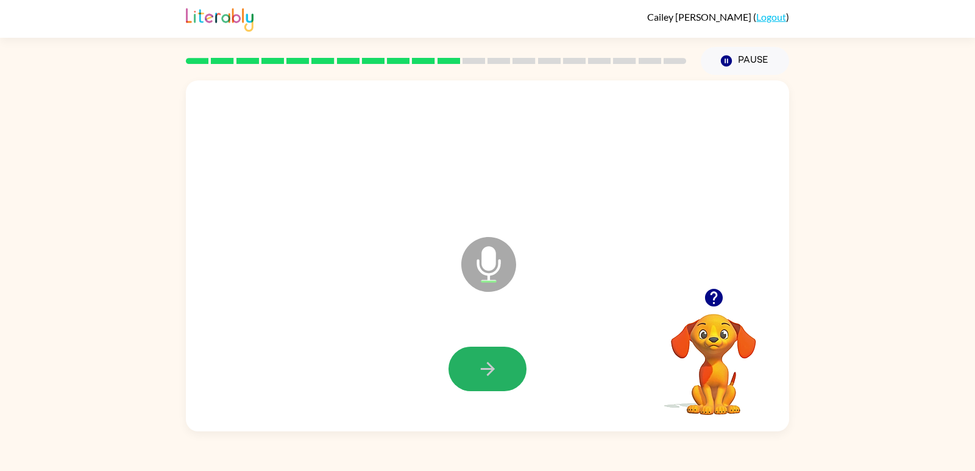
click at [489, 366] on icon "button" at bounding box center [487, 369] width 14 height 14
click at [462, 372] on button "button" at bounding box center [487, 369] width 78 height 44
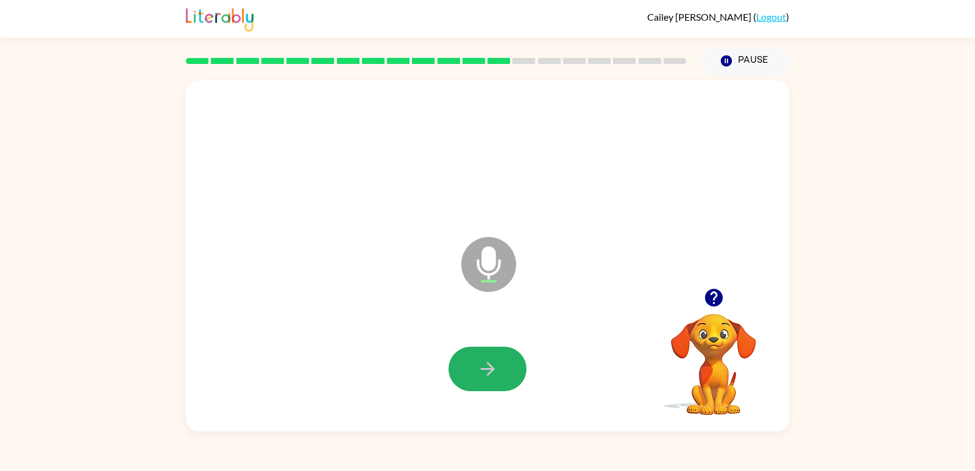
click at [487, 365] on icon "button" at bounding box center [487, 368] width 21 height 21
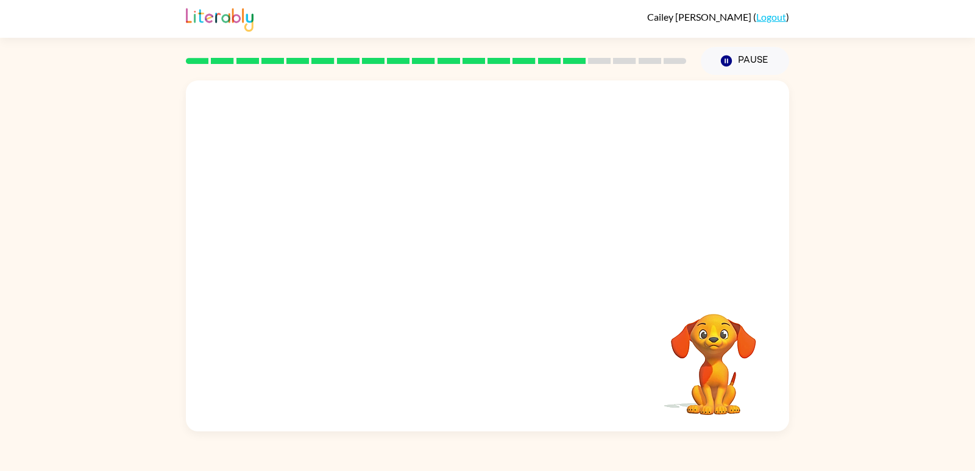
click at [487, 365] on div at bounding box center [487, 369] width 579 height 101
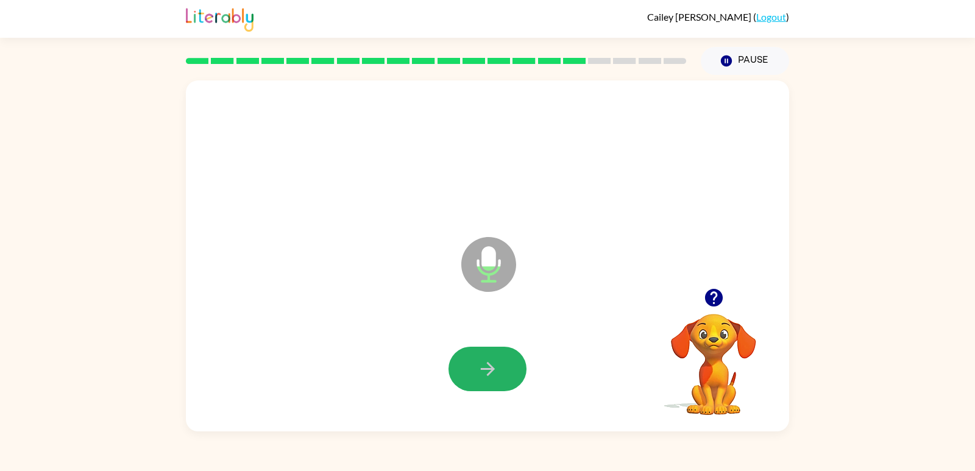
click at [487, 365] on icon "button" at bounding box center [487, 368] width 21 height 21
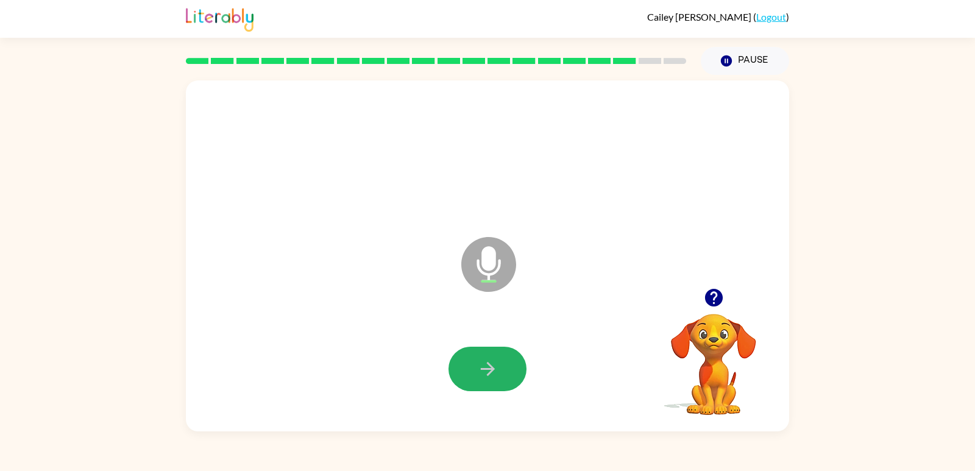
click at [487, 365] on icon "button" at bounding box center [487, 368] width 21 height 21
